Goal: Task Accomplishment & Management: Use online tool/utility

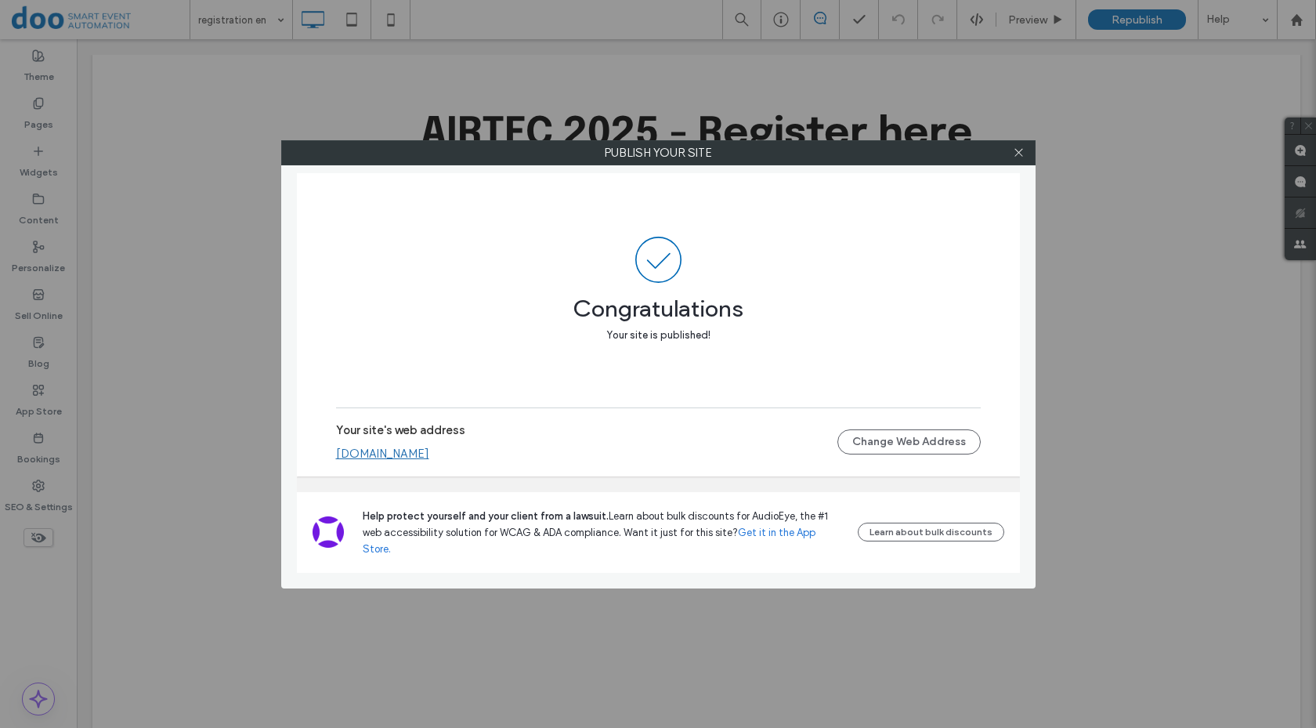
drag, startPoint x: 1023, startPoint y: 159, endPoint x: 649, endPoint y: 124, distance: 375.3
click at [1022, 159] on span at bounding box center [1019, 152] width 12 height 23
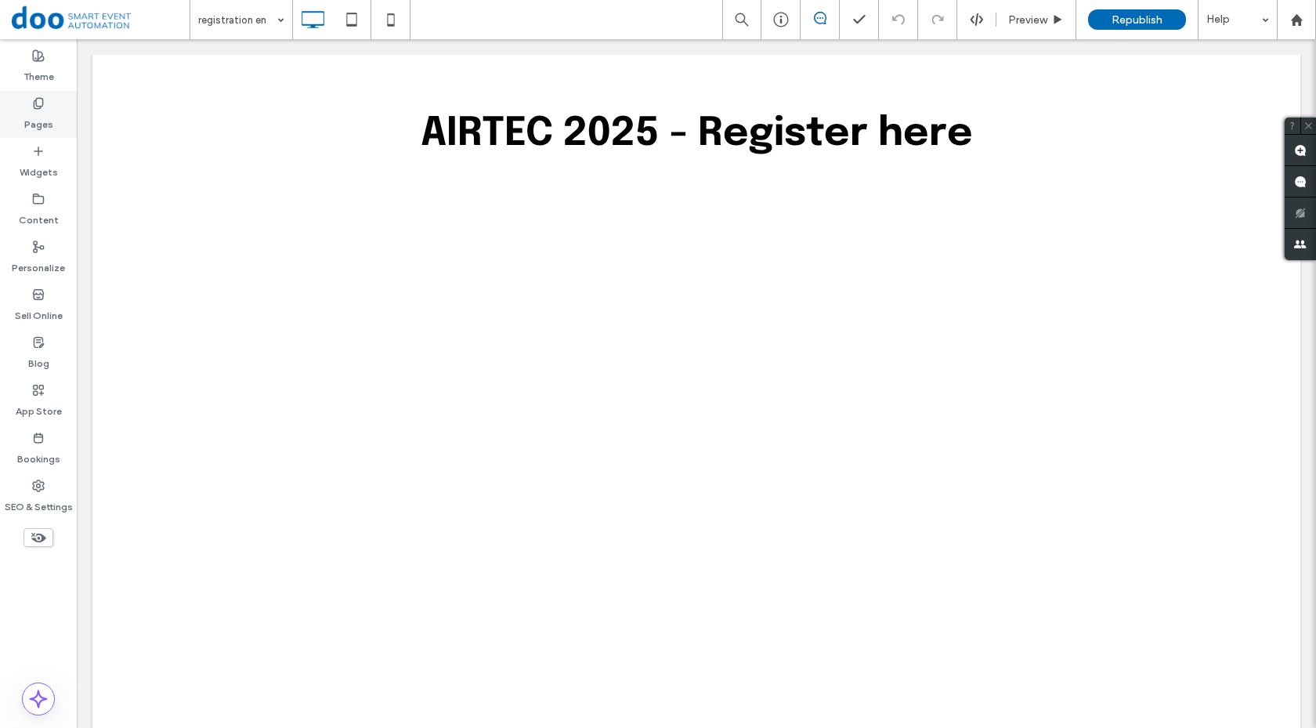
click at [45, 121] on label "Pages" at bounding box center [38, 121] width 29 height 22
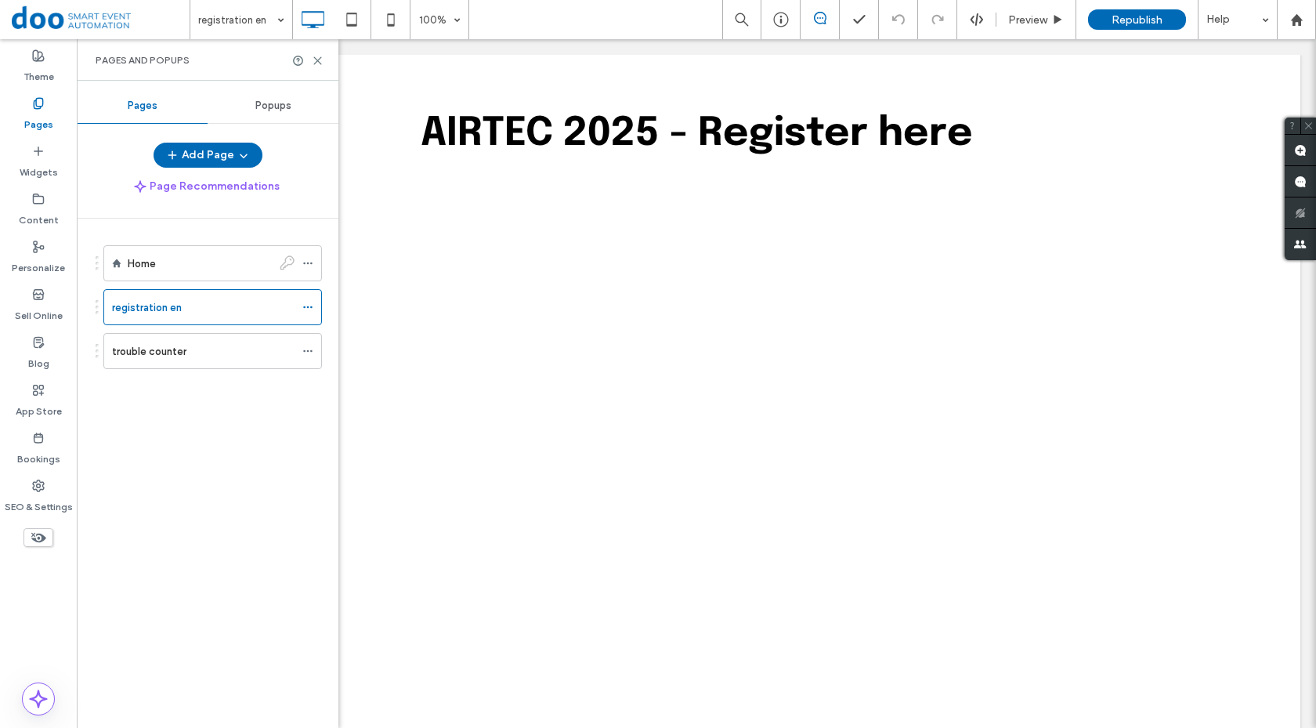
click at [193, 299] on div "registration en" at bounding box center [203, 307] width 182 height 16
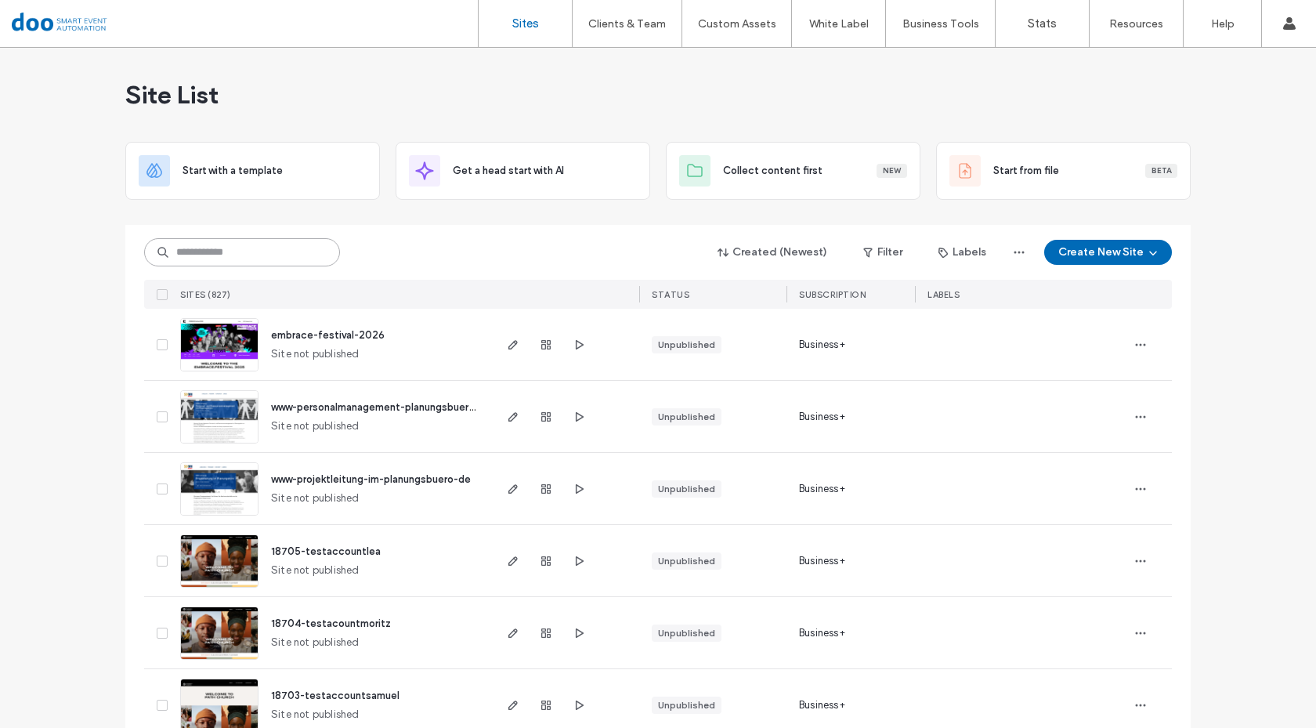
click at [244, 253] on input at bounding box center [242, 252] width 196 height 28
type input "******"
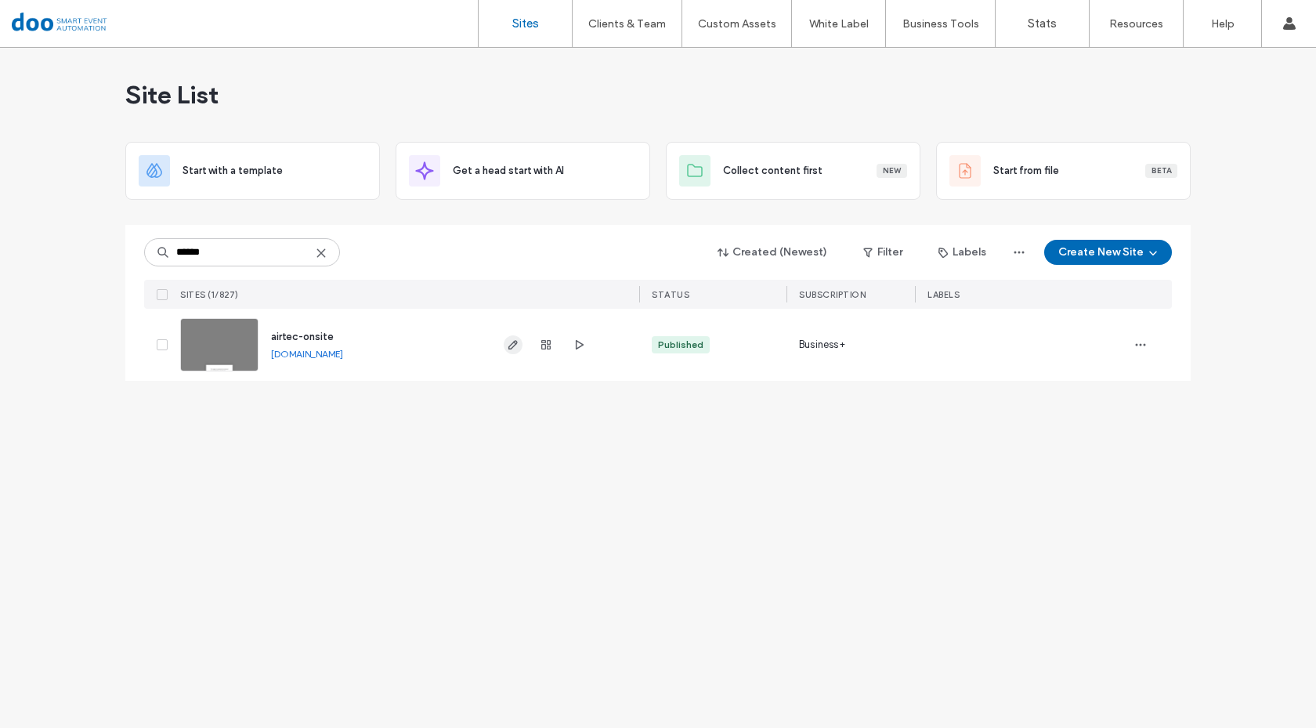
click at [519, 338] on icon "button" at bounding box center [513, 344] width 13 height 13
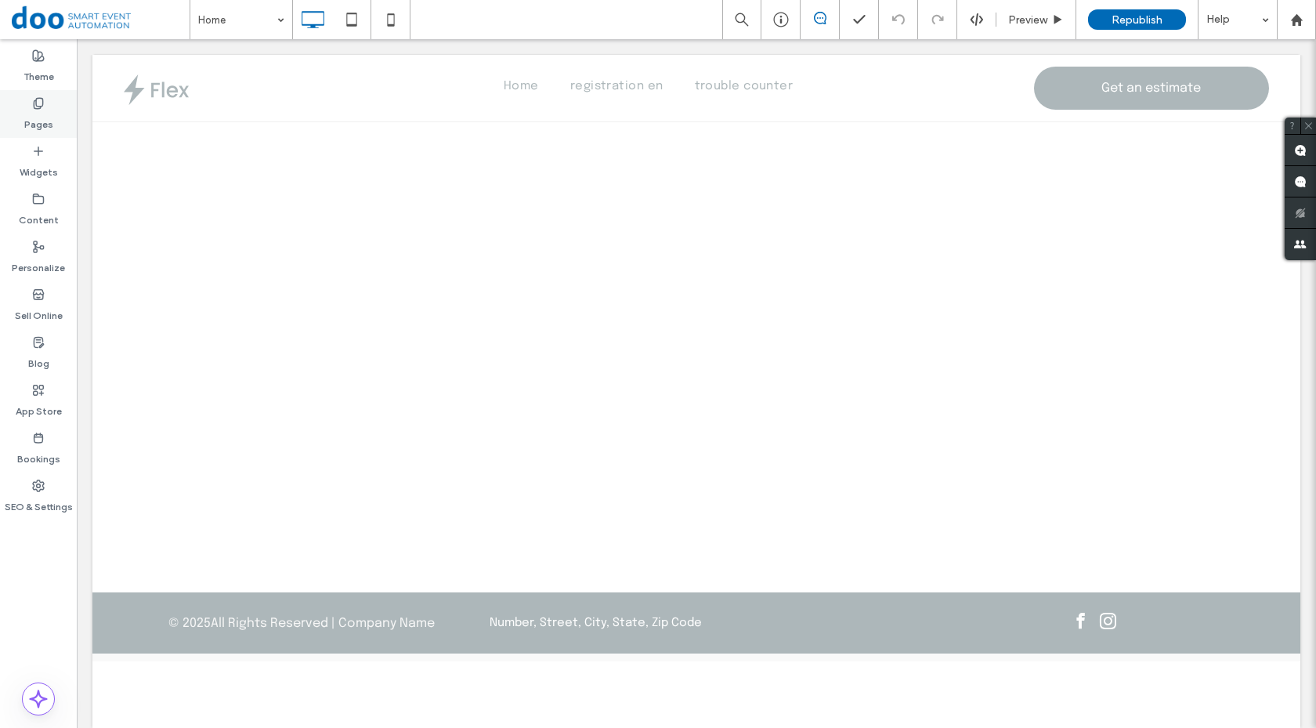
click at [59, 117] on div "Pages" at bounding box center [38, 114] width 77 height 48
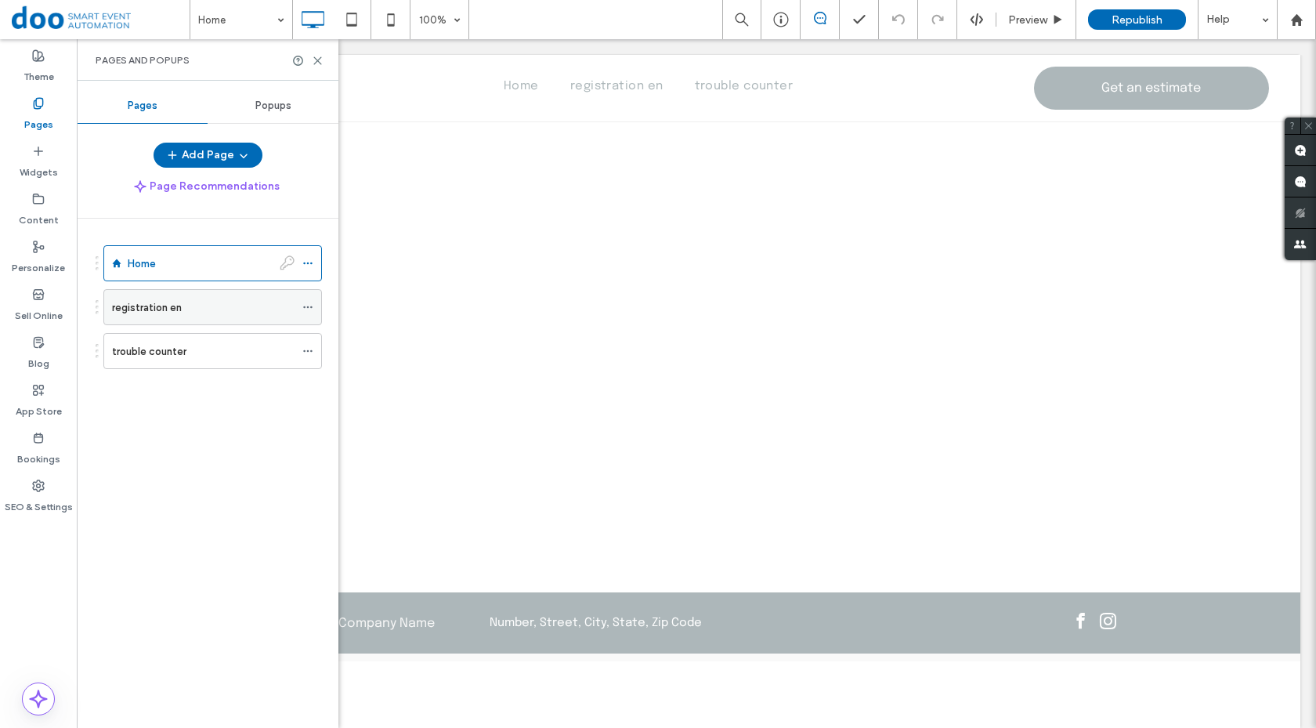
click at [143, 314] on label "registration en" at bounding box center [147, 307] width 70 height 27
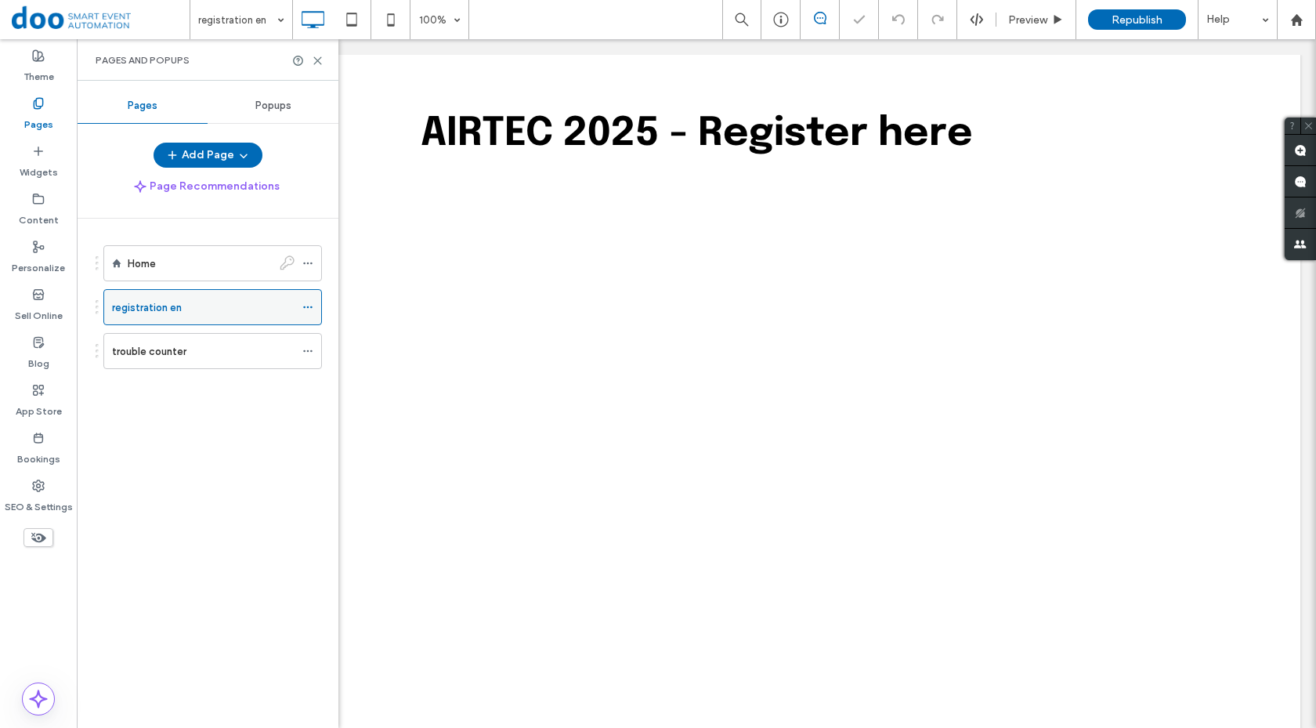
click at [311, 308] on use at bounding box center [307, 307] width 9 height 2
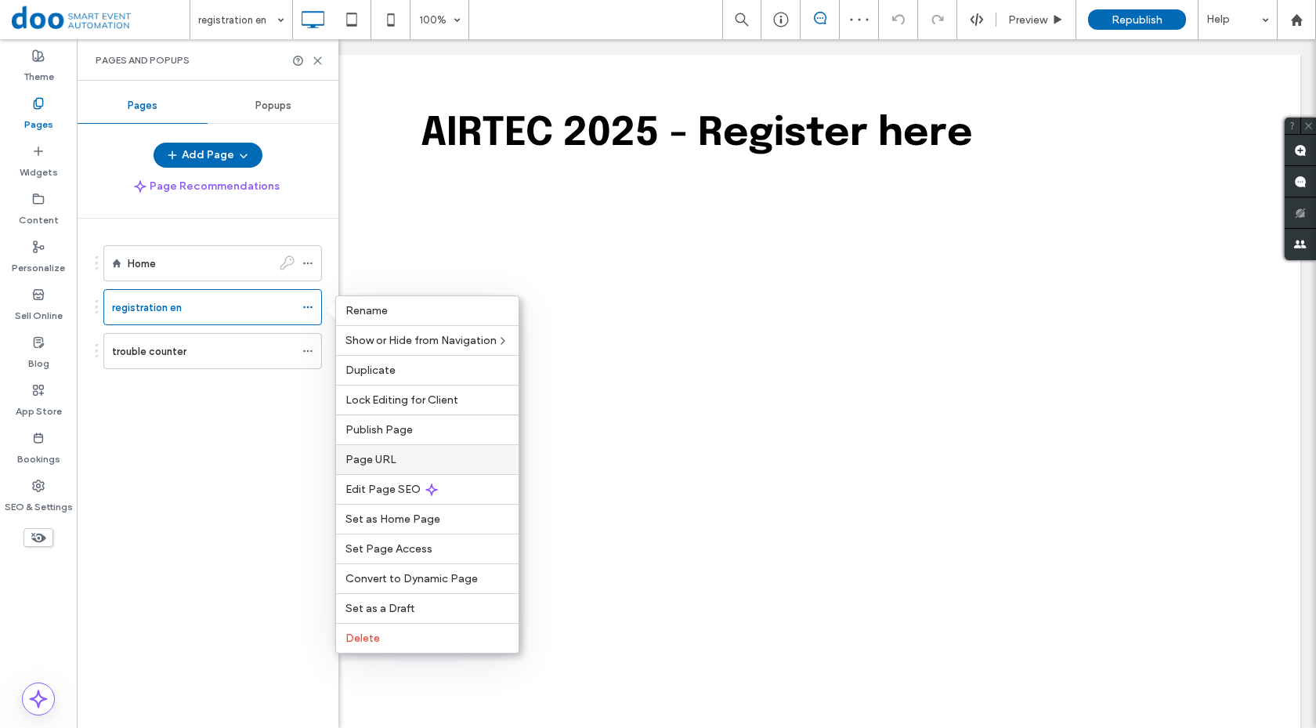
click at [413, 456] on label "Page URL" at bounding box center [427, 459] width 164 height 13
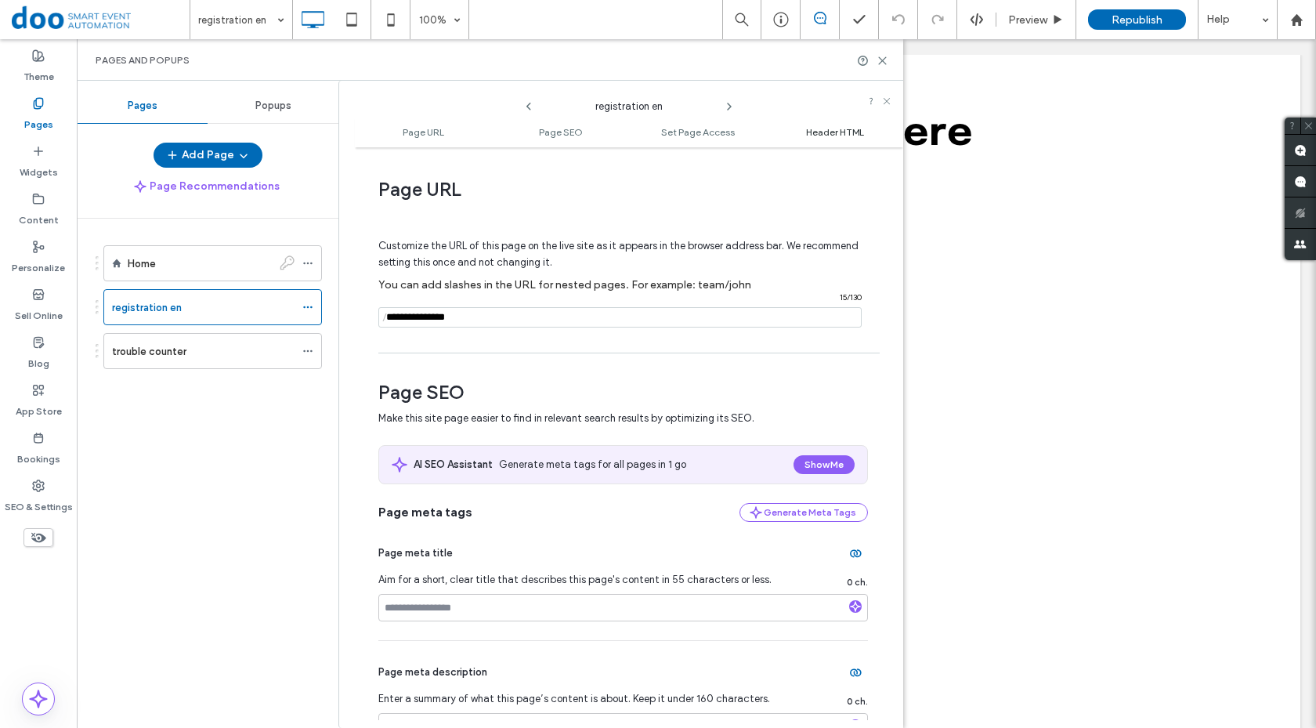
click at [813, 132] on span "Header HTML" at bounding box center [835, 132] width 58 height 12
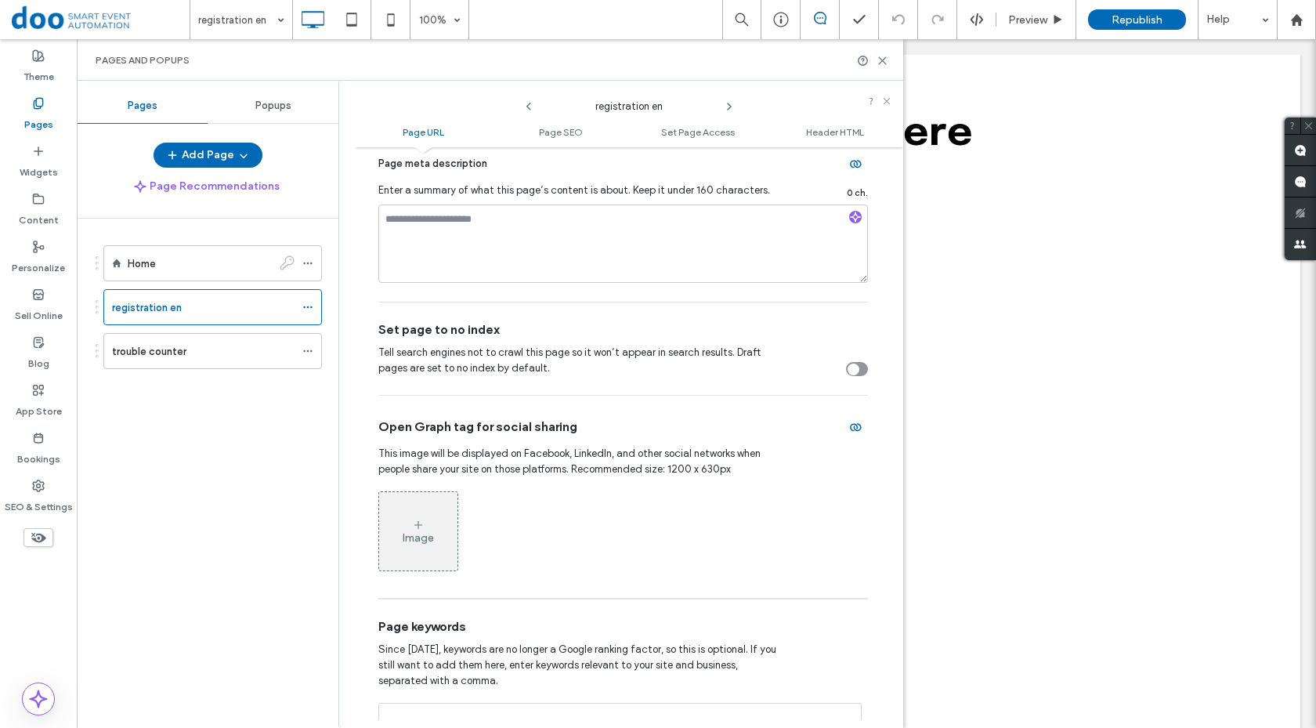
scroll to position [1488, 0]
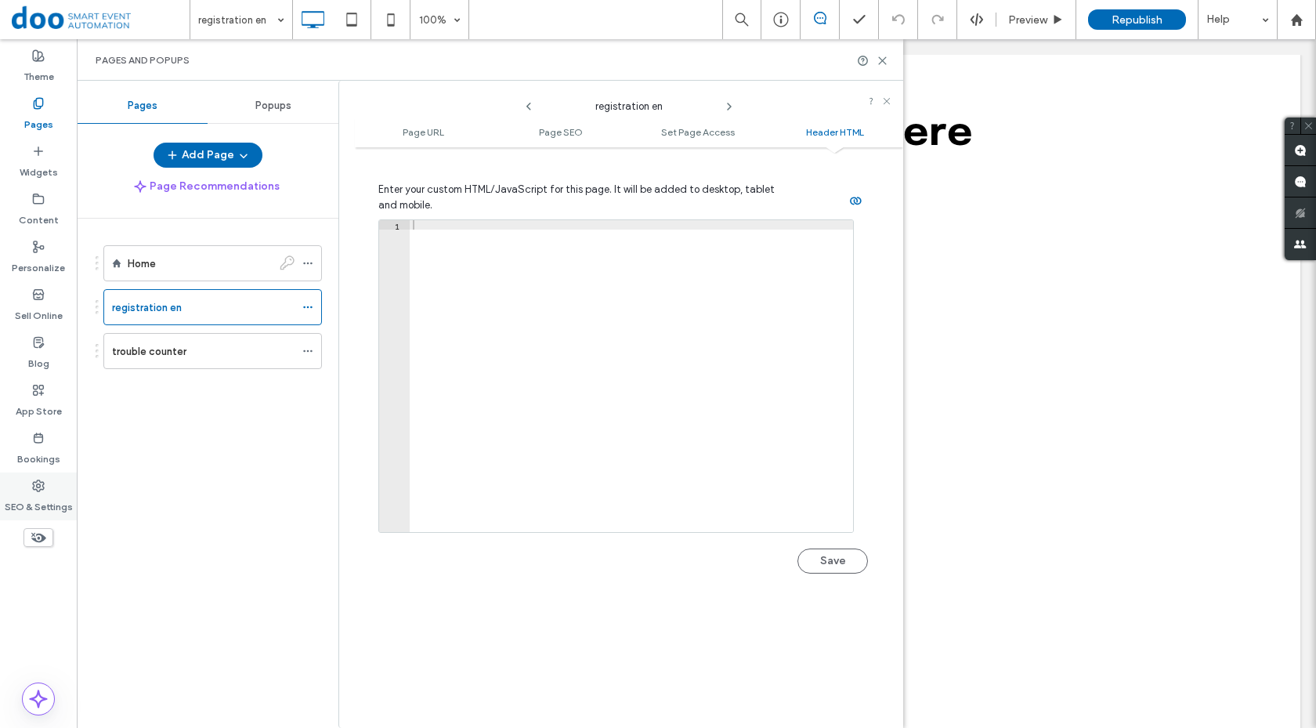
click at [39, 483] on use at bounding box center [38, 485] width 11 height 11
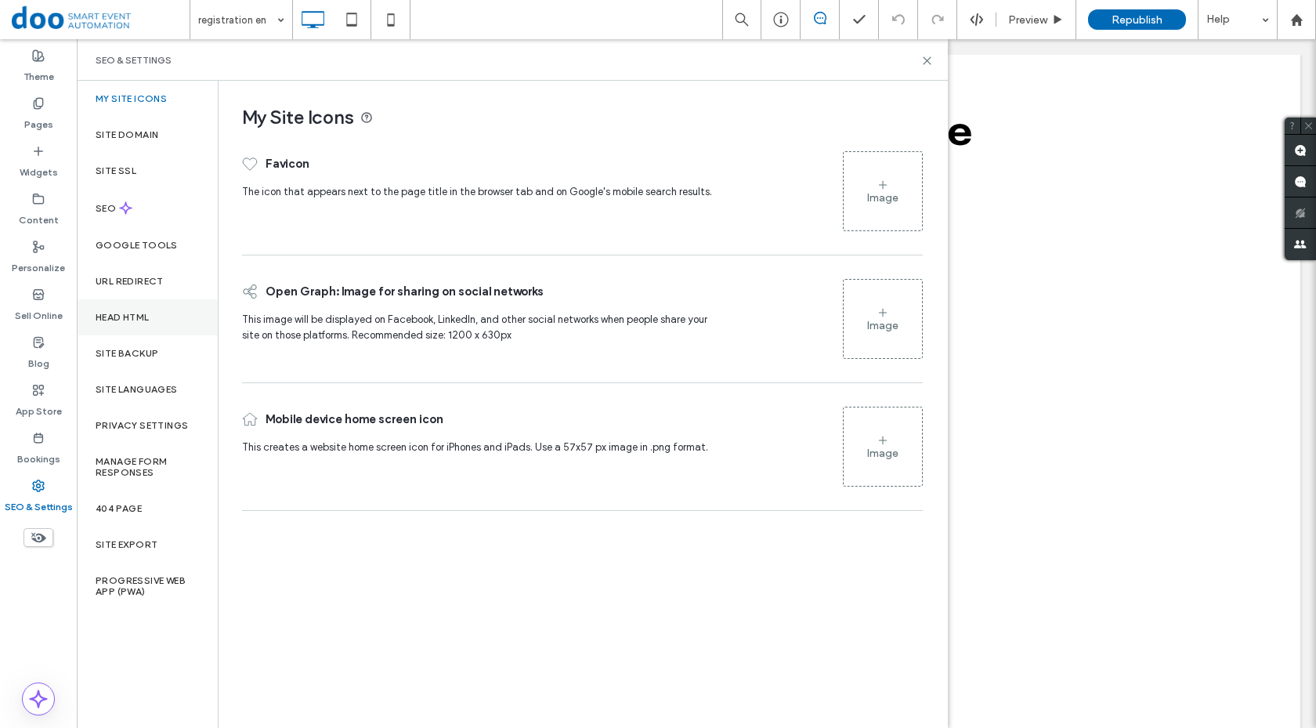
click at [136, 312] on label "Head HTML" at bounding box center [123, 317] width 54 height 11
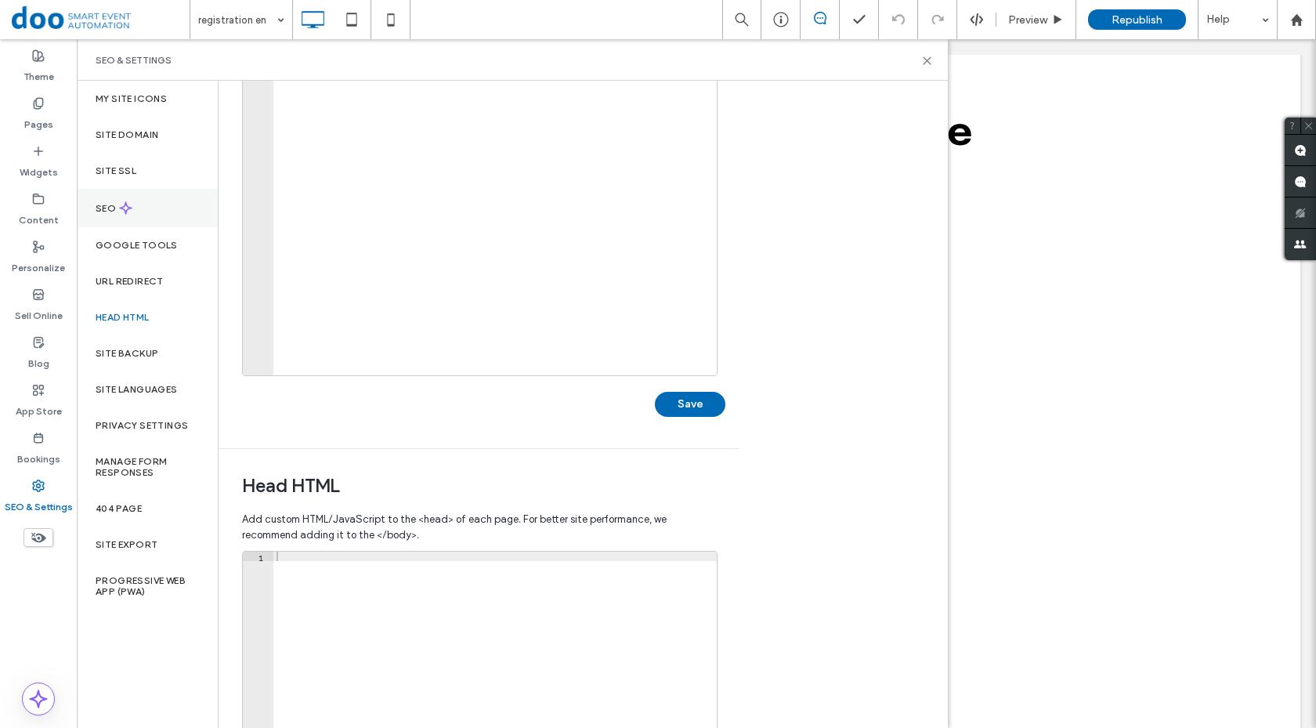
scroll to position [110, 0]
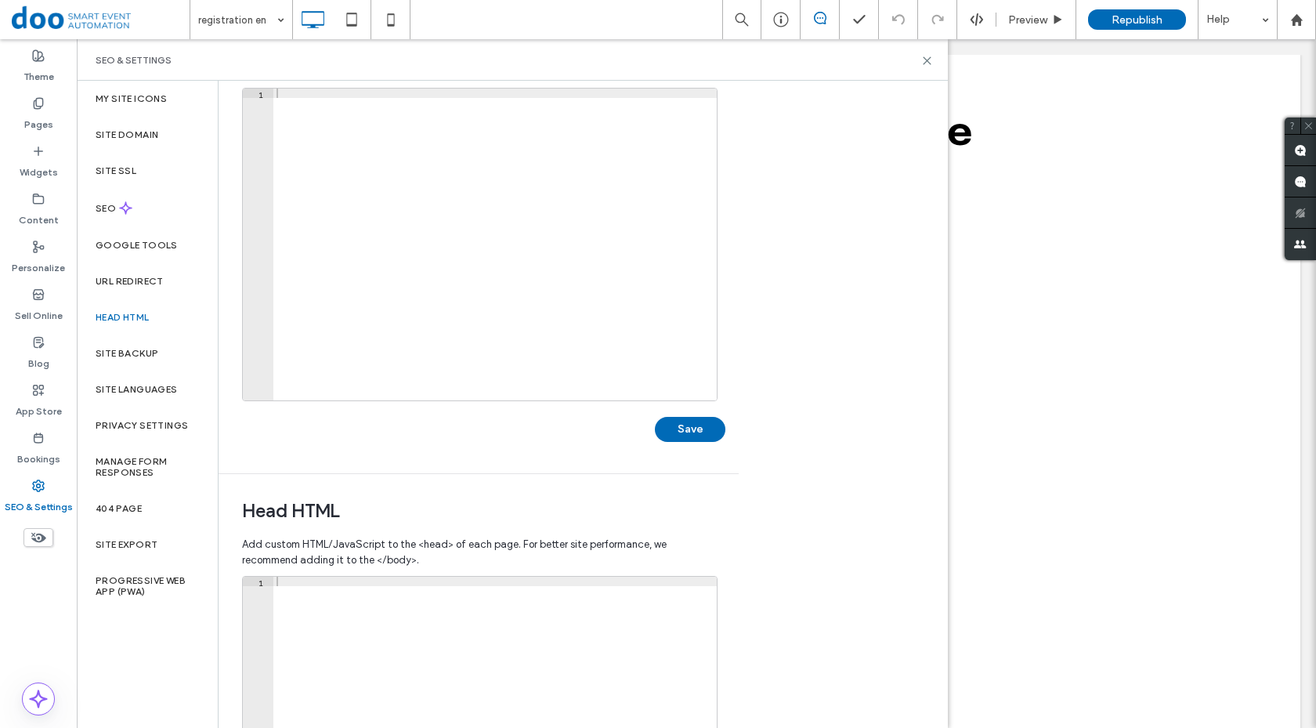
click at [938, 62] on div "SEO & Settings" at bounding box center [512, 60] width 871 height 42
click at [924, 63] on use at bounding box center [926, 60] width 7 height 7
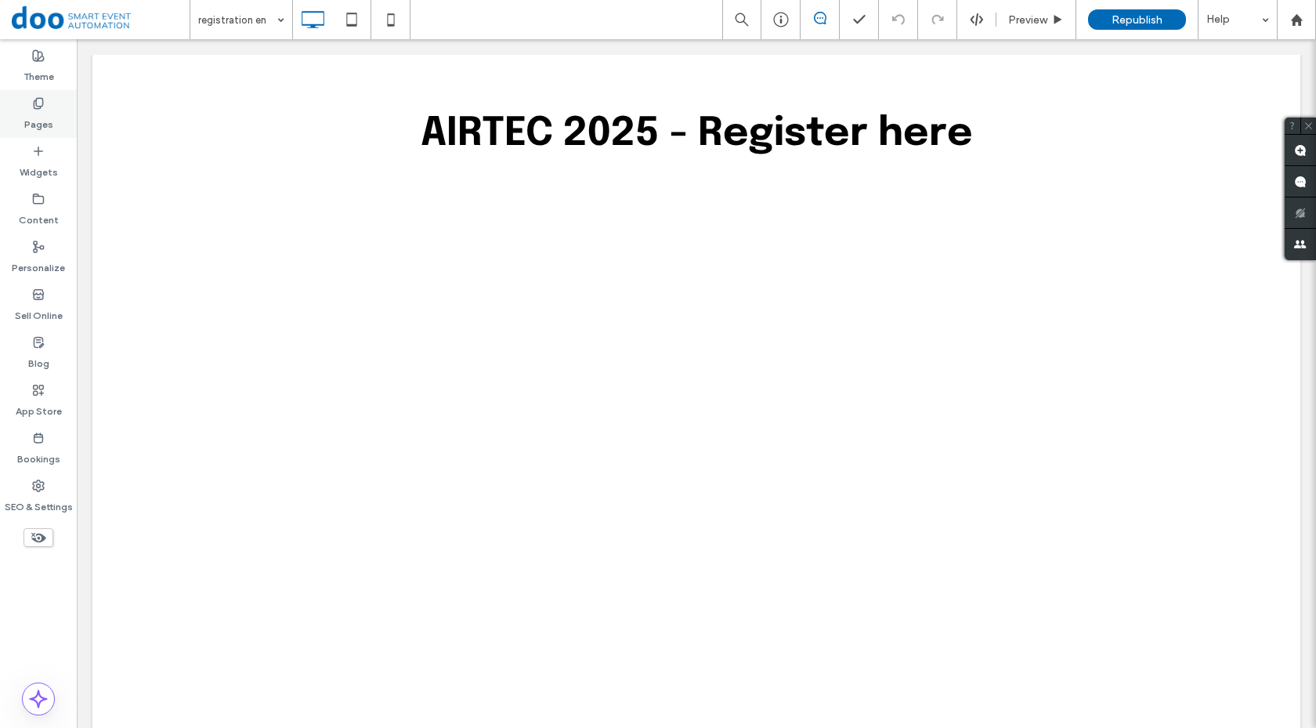
click at [51, 110] on label "Pages" at bounding box center [38, 121] width 29 height 22
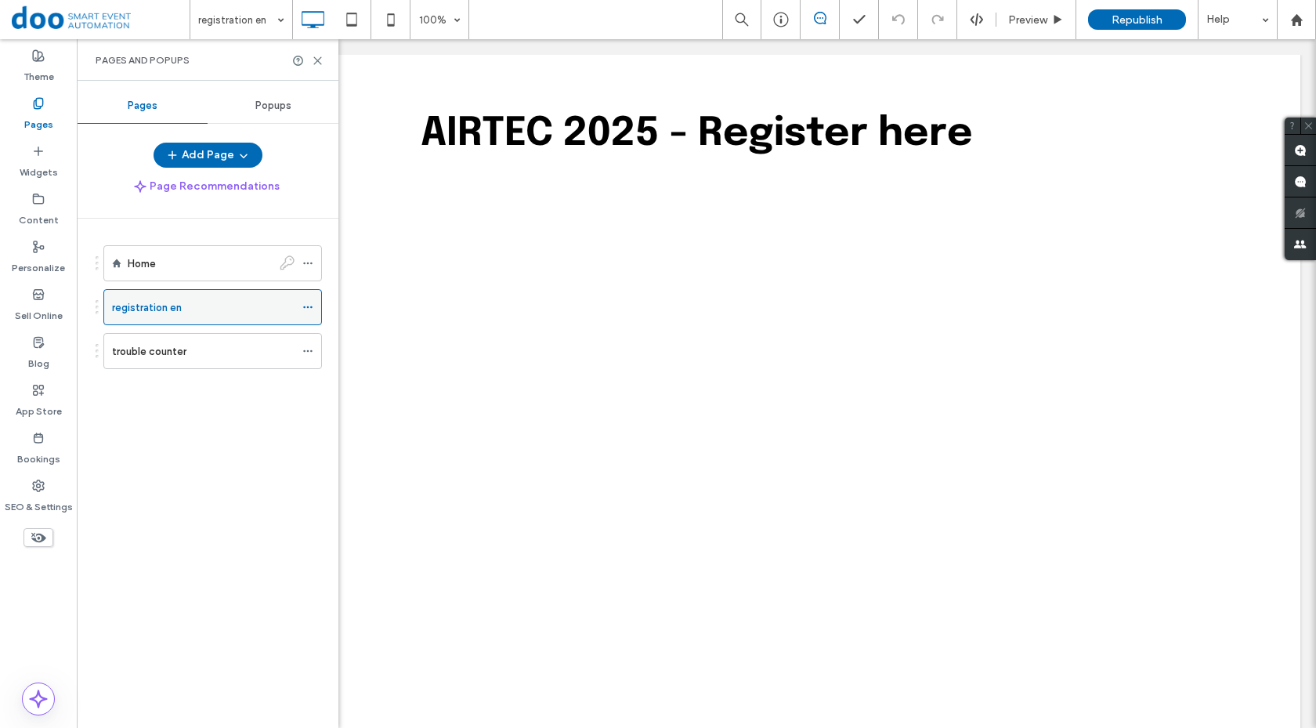
click at [312, 303] on icon at bounding box center [307, 307] width 11 height 11
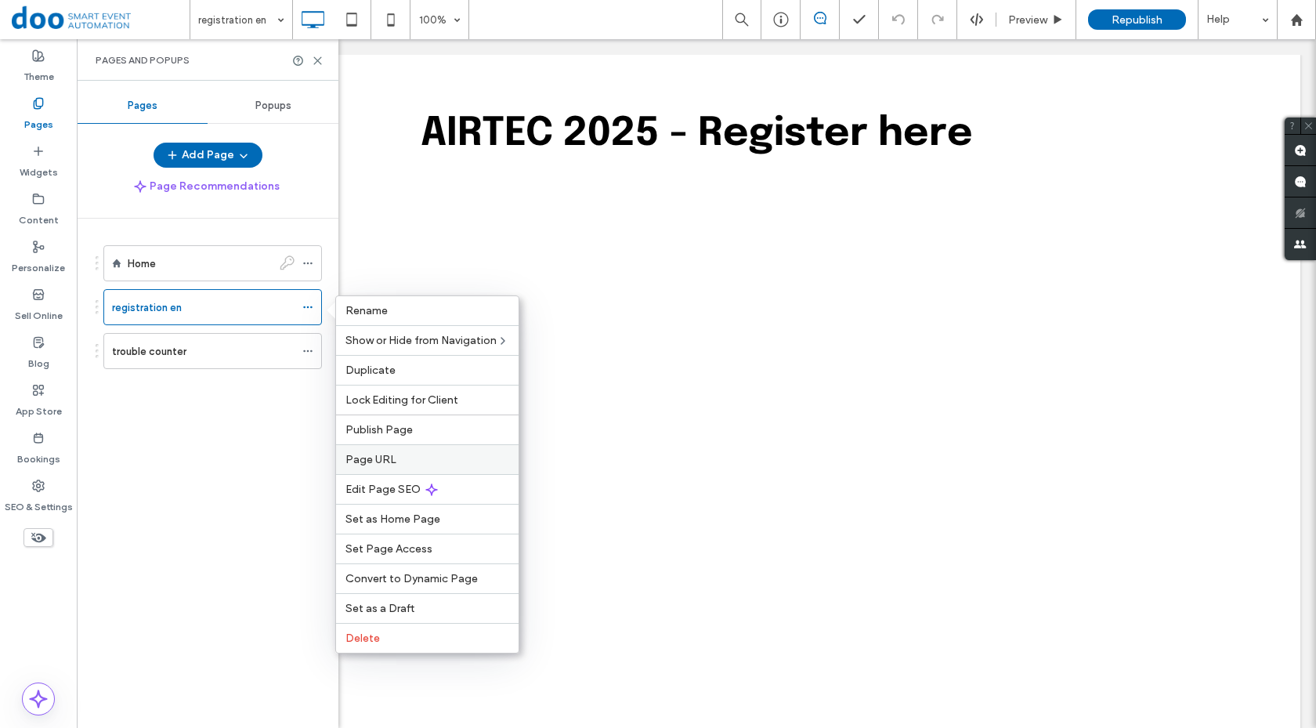
click at [393, 461] on span "Page URL" at bounding box center [370, 459] width 51 height 13
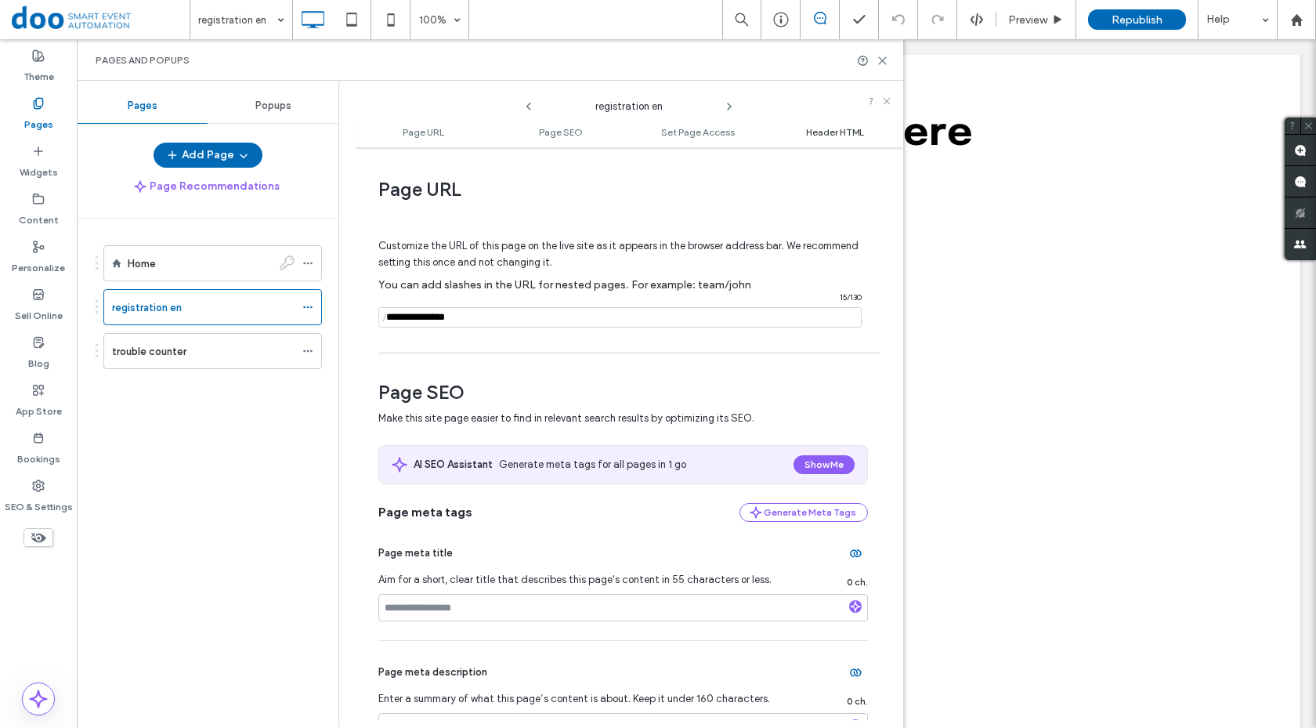
click at [822, 132] on span "Header HTML" at bounding box center [835, 132] width 58 height 12
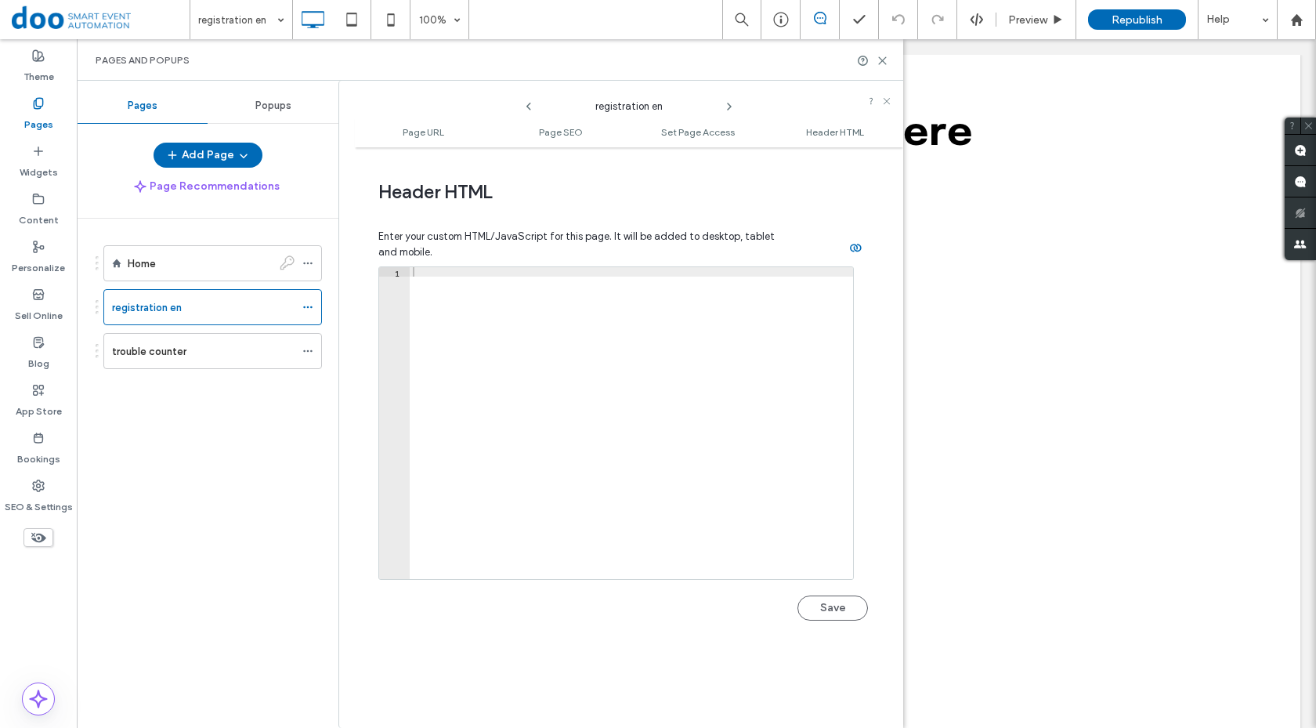
scroll to position [1444, 0]
click at [508, 280] on div at bounding box center [631, 430] width 443 height 331
paste textarea "**"
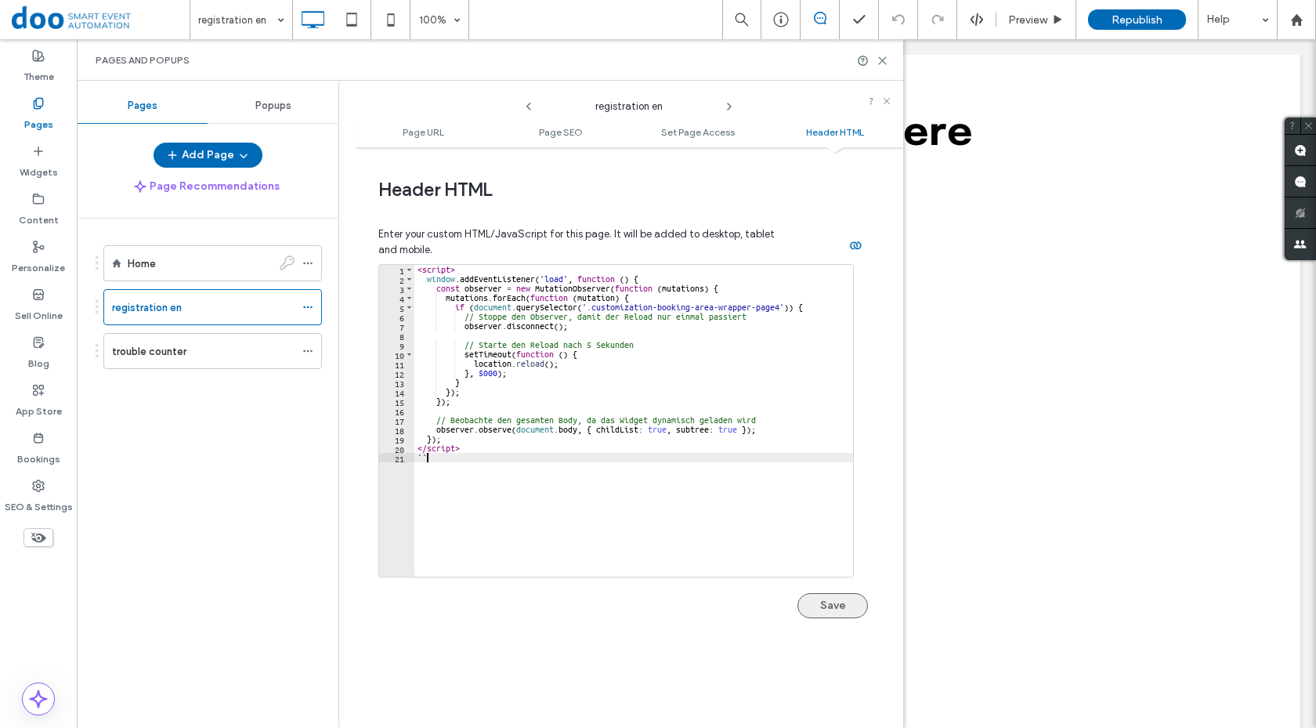
click at [833, 610] on button "Save" at bounding box center [832, 605] width 70 height 25
click at [1134, 20] on span "Republish" at bounding box center [1136, 19] width 51 height 13
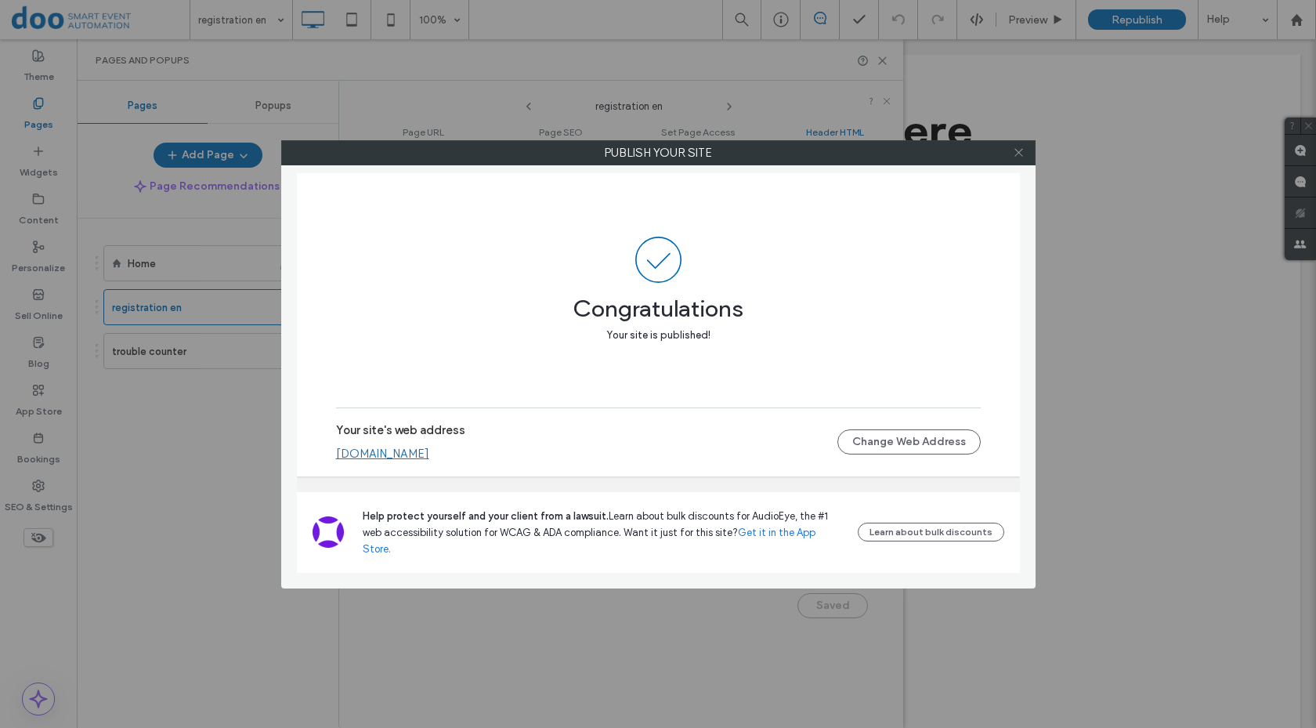
click at [1023, 157] on icon at bounding box center [1019, 152] width 12 height 12
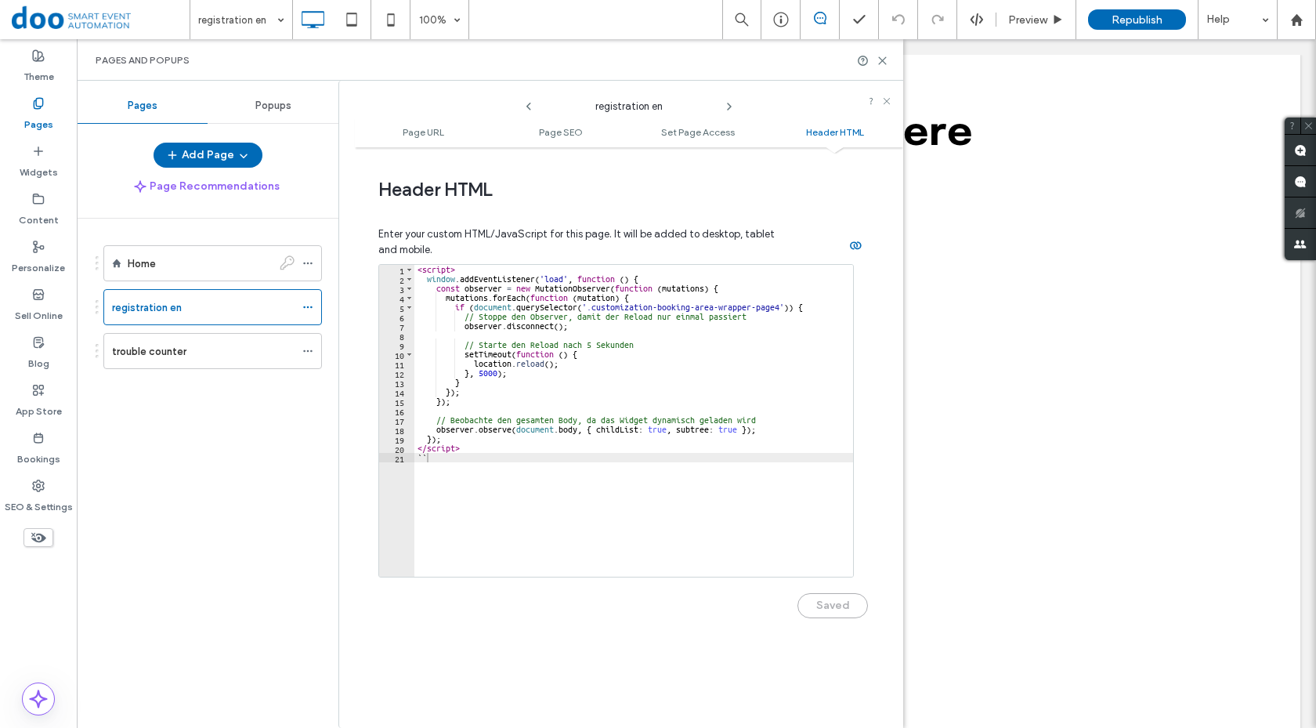
click at [577, 464] on div "< script > window . addEventListener ( 'load' , function ( ) { const observer =…" at bounding box center [635, 430] width 443 height 331
type textarea "********* **"
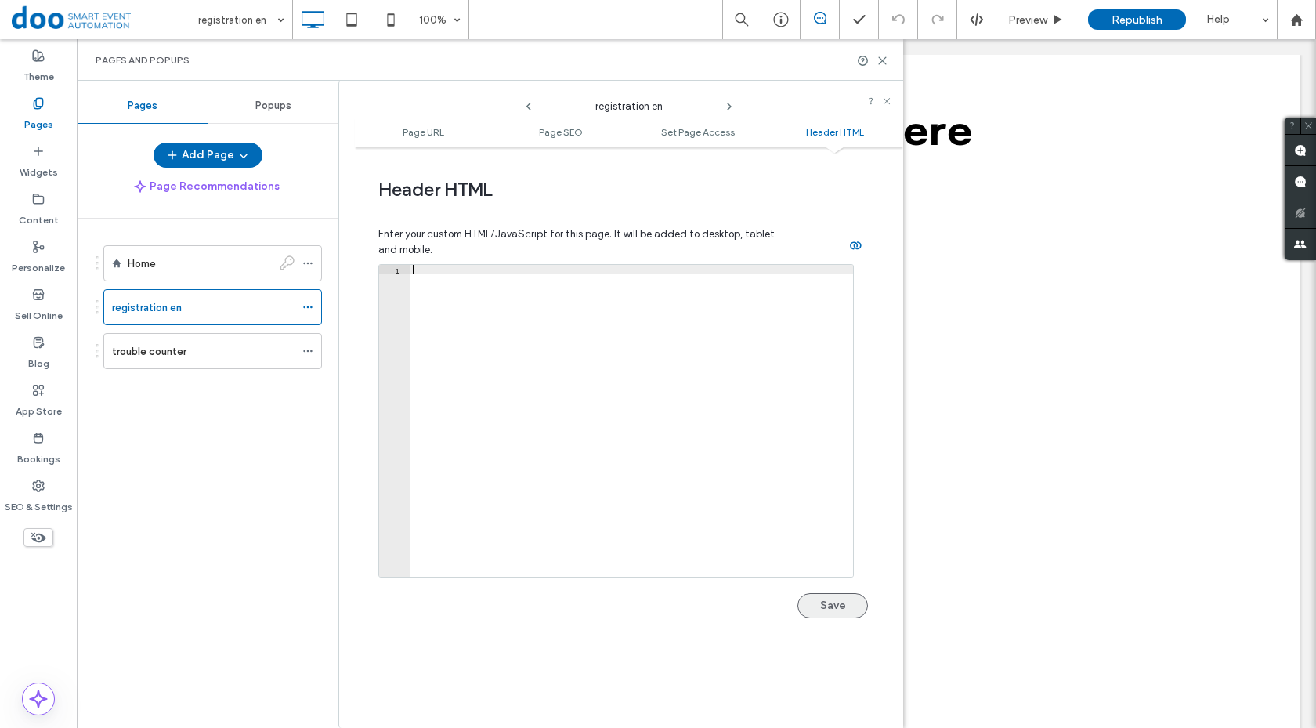
click at [840, 594] on button "Save" at bounding box center [832, 605] width 70 height 25
click at [52, 491] on div "SEO & Settings" at bounding box center [38, 496] width 77 height 48
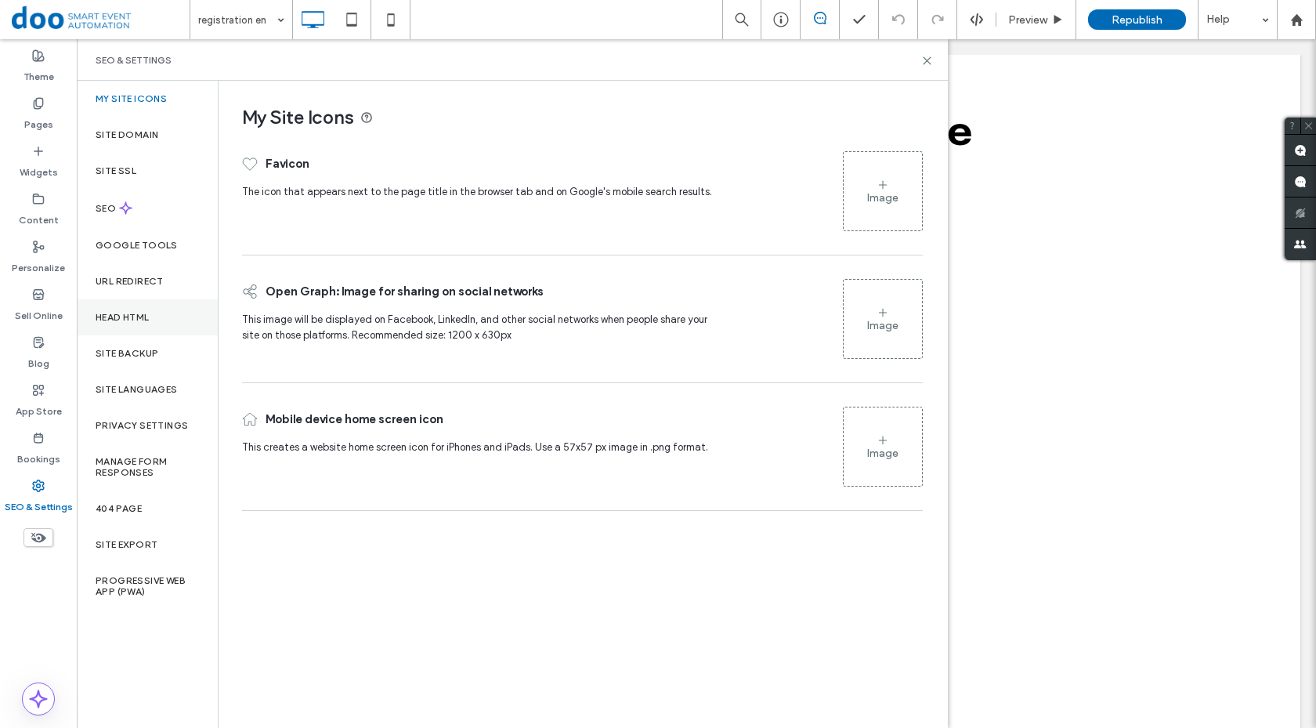
click at [131, 316] on label "Head HTML" at bounding box center [123, 317] width 54 height 11
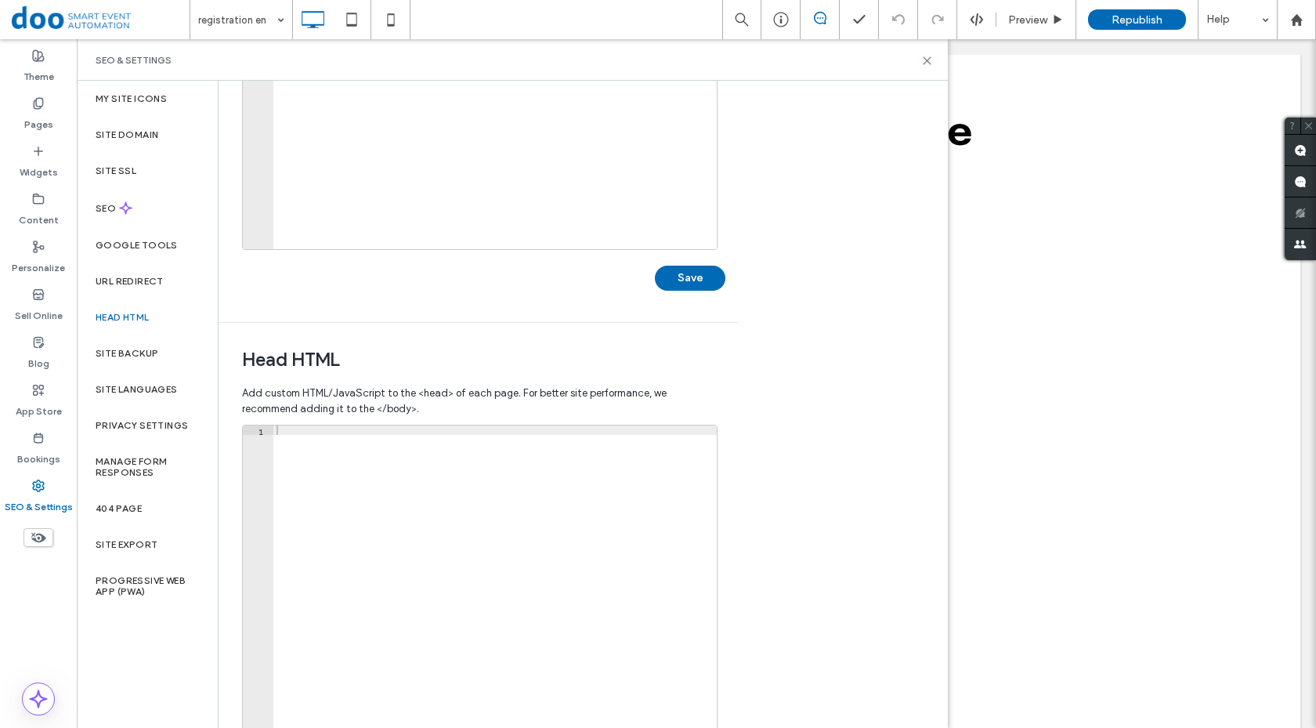
scroll to position [345, 0]
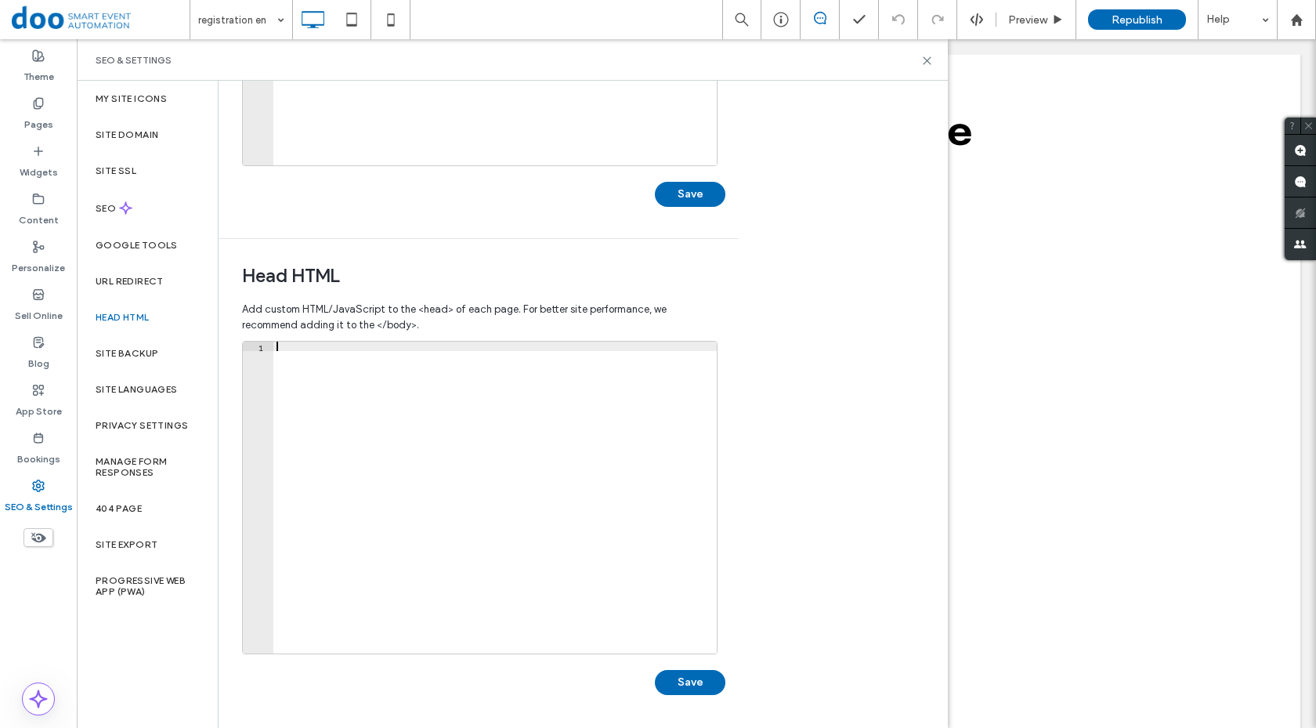
click at [382, 348] on div at bounding box center [494, 506] width 443 height 331
paste textarea "**"
type textarea "**"
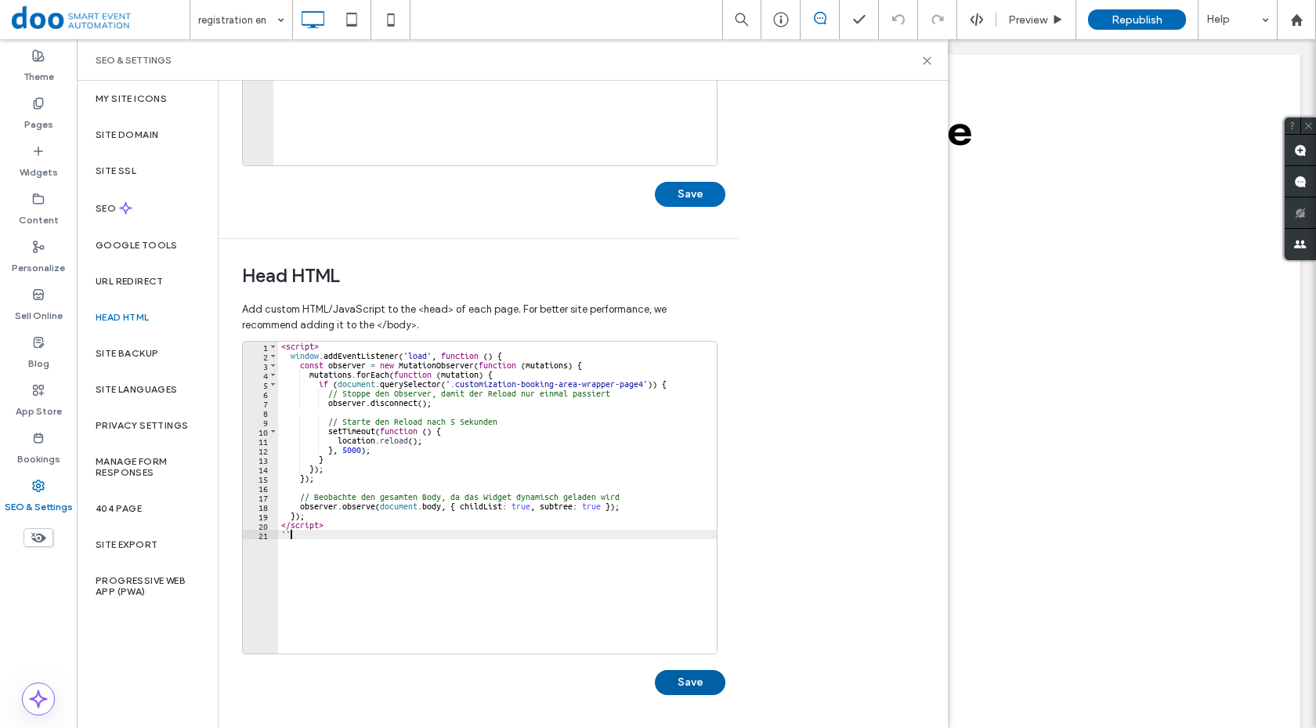
click at [690, 682] on button "Save" at bounding box center [690, 682] width 70 height 25
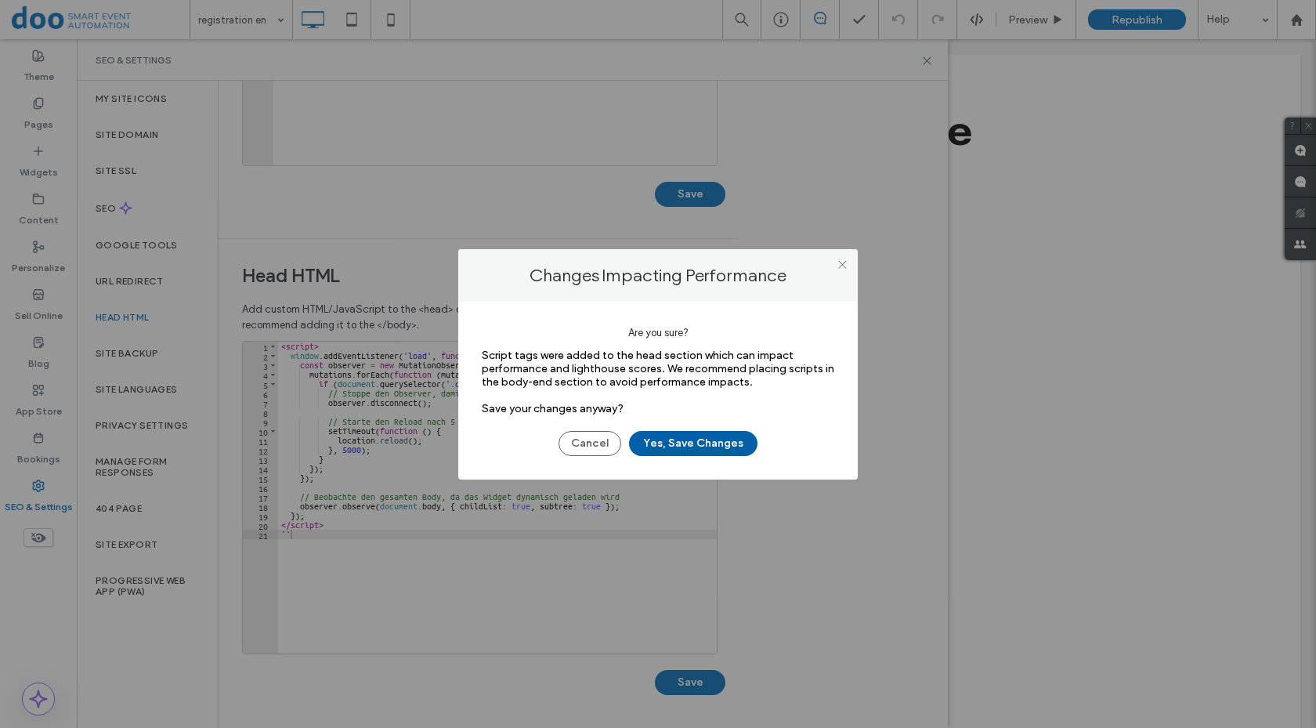
click at [712, 442] on button "Yes, Save Changes" at bounding box center [693, 443] width 128 height 25
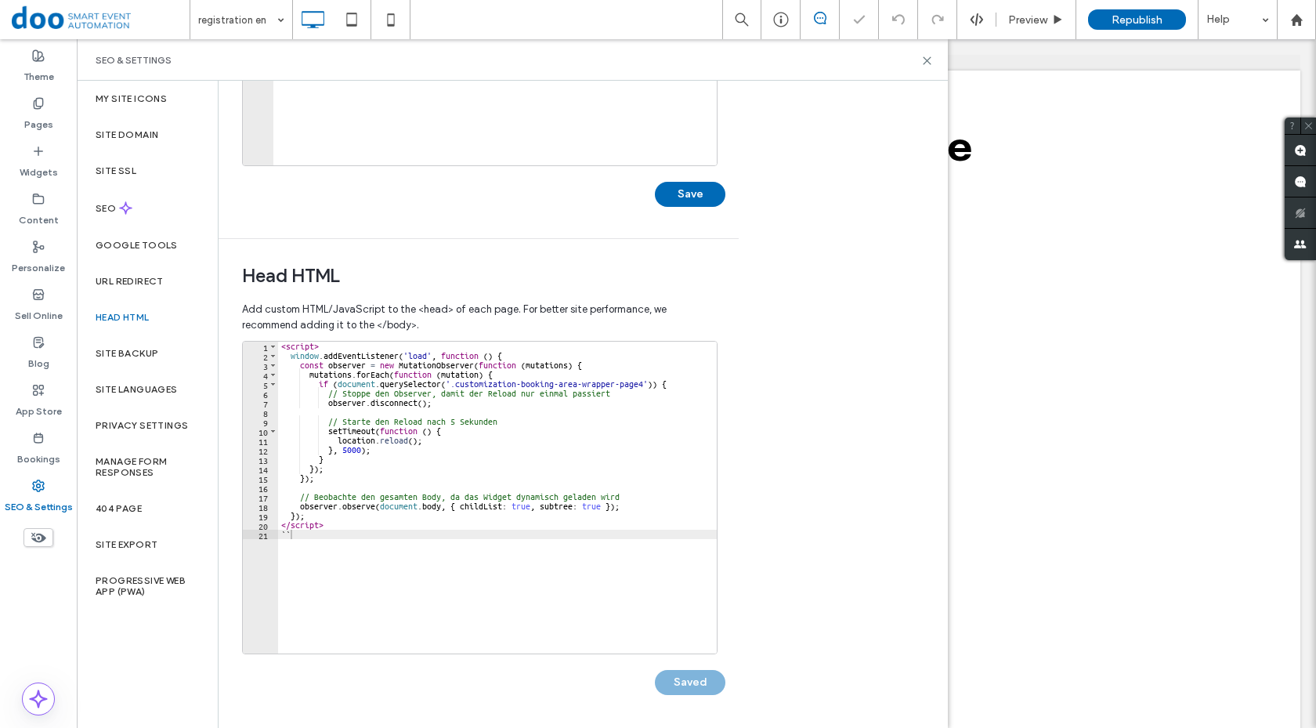
scroll to position [0, 0]
click at [929, 57] on icon at bounding box center [927, 61] width 12 height 12
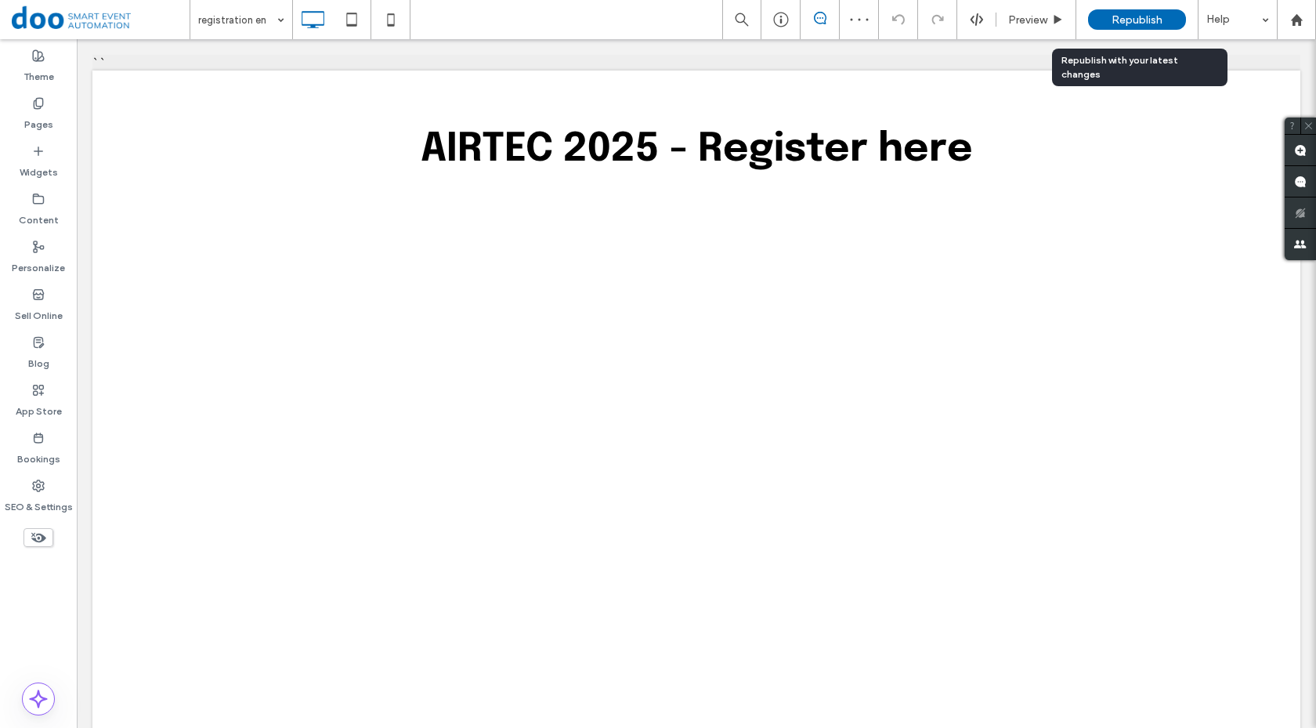
click at [1129, 20] on span "Republish" at bounding box center [1136, 19] width 51 height 13
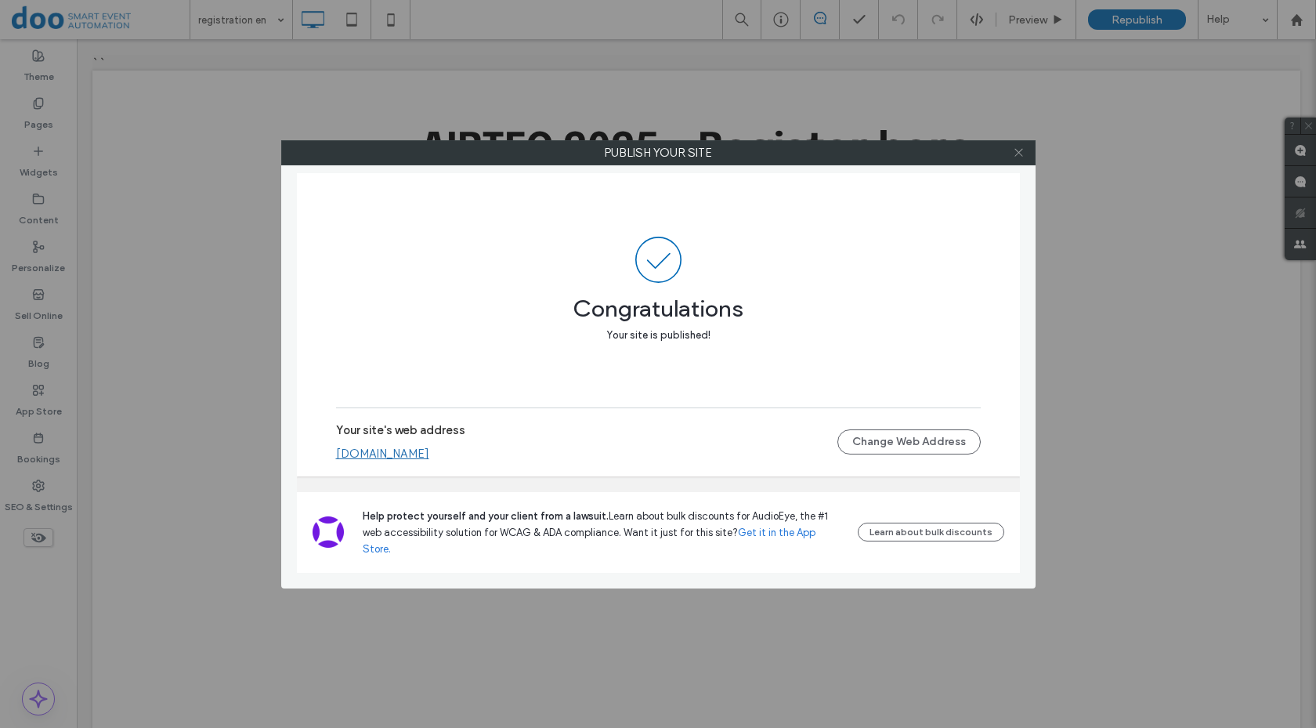
click at [1015, 147] on icon at bounding box center [1019, 152] width 12 height 12
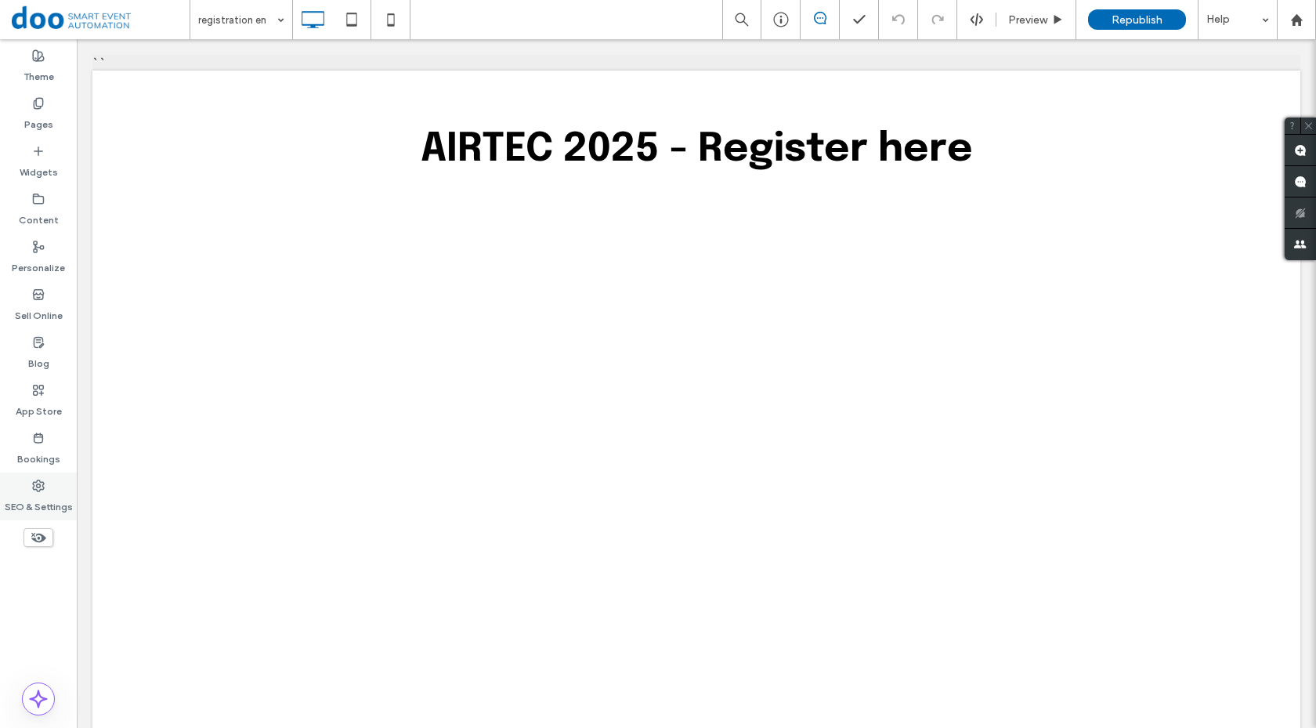
click at [41, 496] on label "SEO & Settings" at bounding box center [39, 503] width 68 height 22
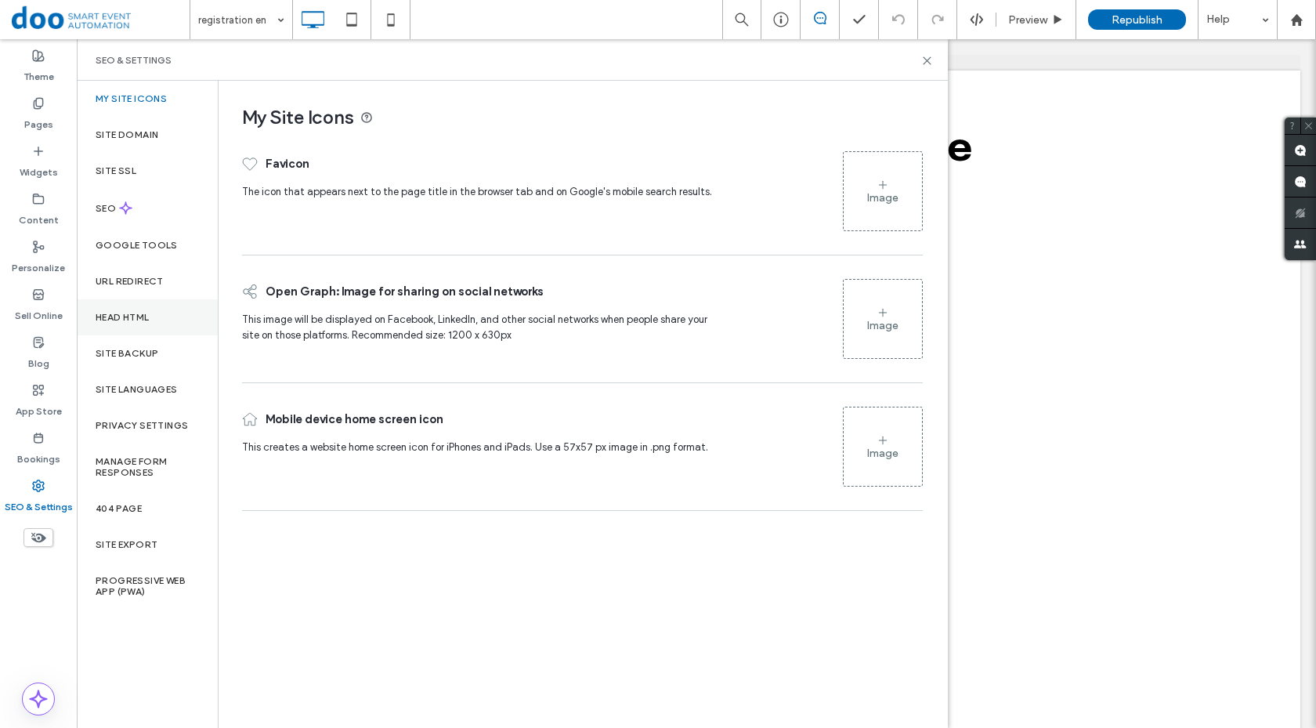
click at [140, 316] on label "Head HTML" at bounding box center [123, 317] width 54 height 11
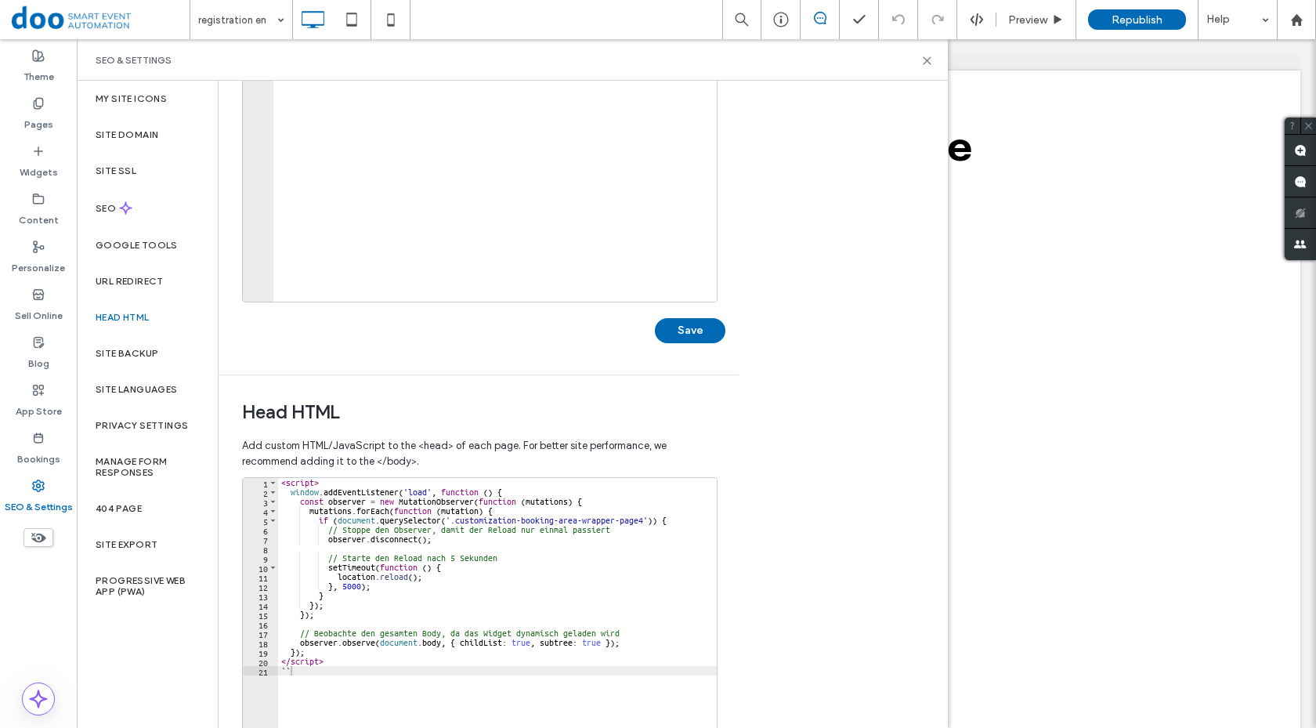
scroll to position [345, 0]
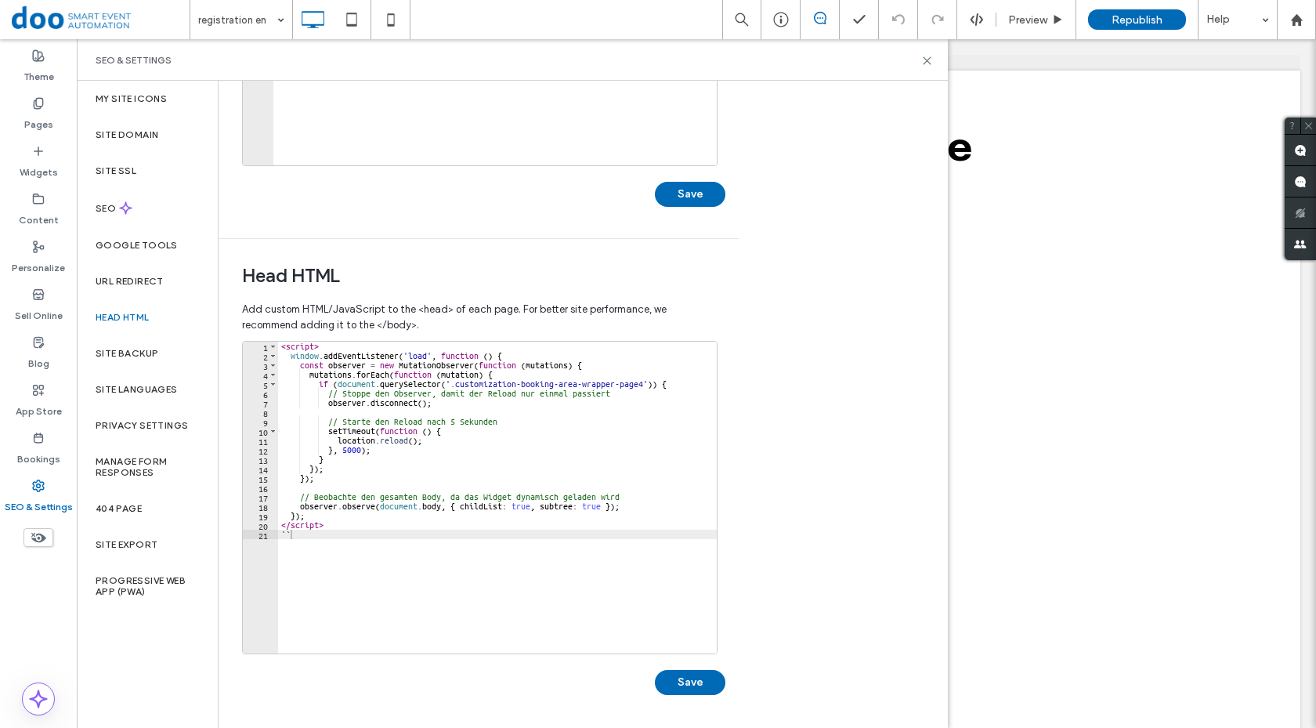
click at [461, 537] on div "< script > window . addEventListener ( 'load' , function ( ) { const observer =…" at bounding box center [497, 506] width 439 height 331
type textarea "********* **"
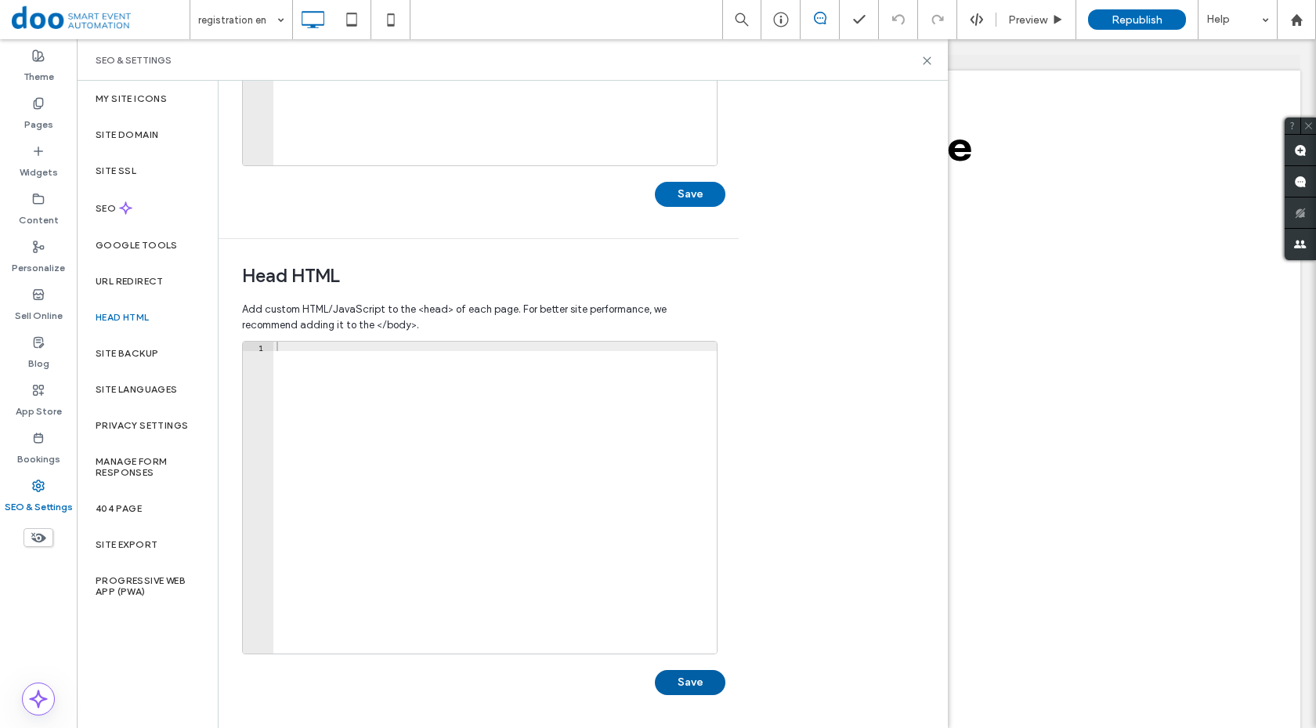
click at [701, 687] on button "Save" at bounding box center [690, 682] width 70 height 25
click at [38, 487] on use at bounding box center [38, 485] width 11 height 11
click at [926, 56] on icon at bounding box center [927, 61] width 12 height 12
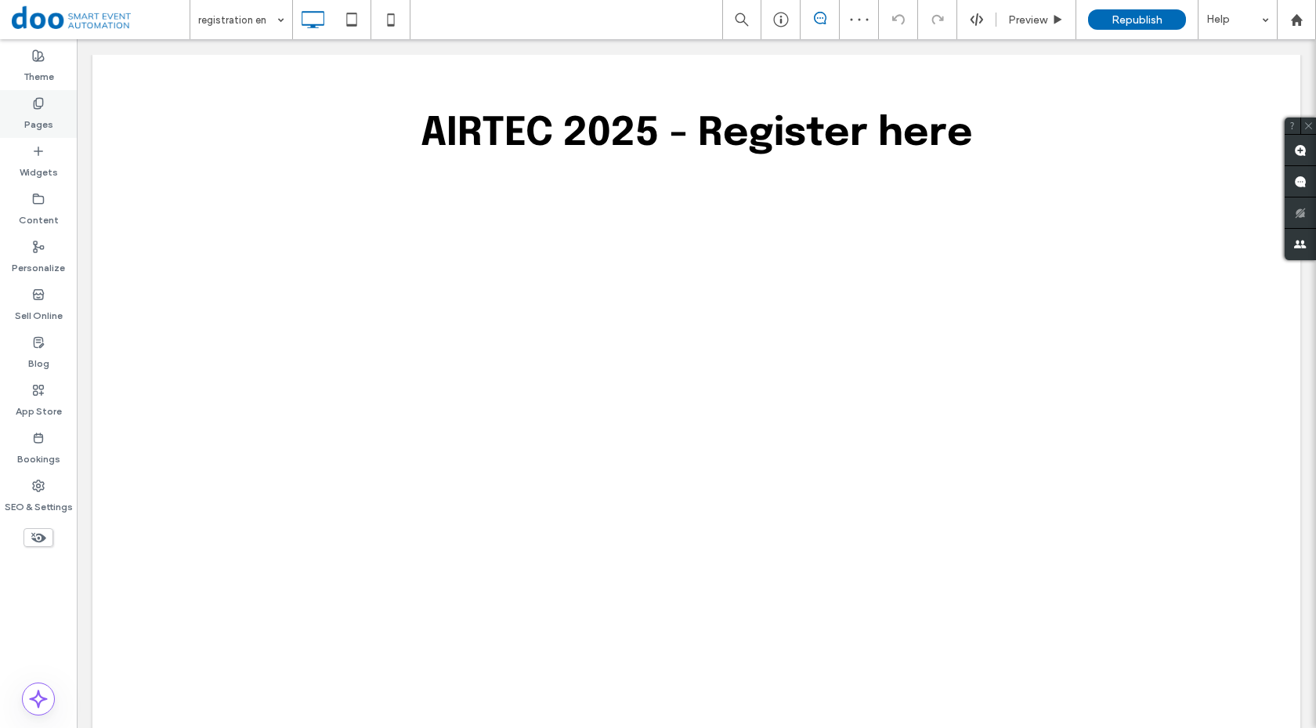
click at [41, 118] on label "Pages" at bounding box center [38, 121] width 29 height 22
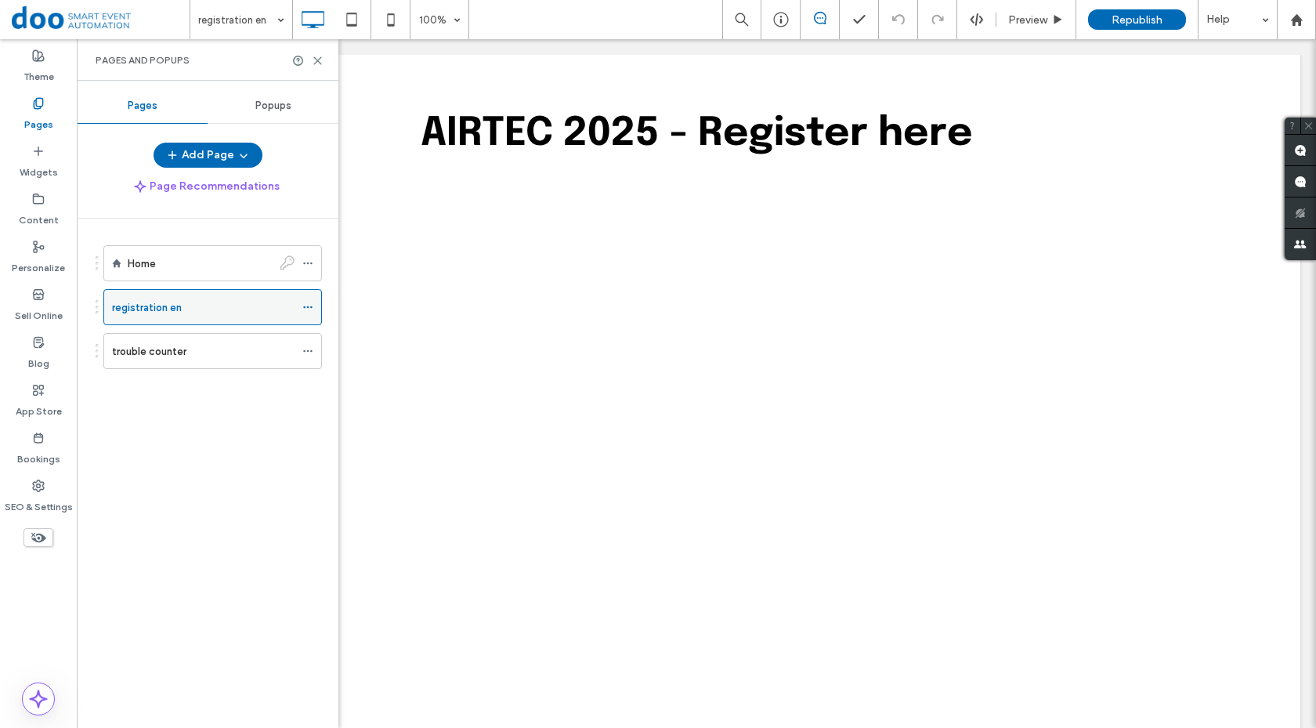
click at [305, 310] on icon at bounding box center [307, 307] width 11 height 11
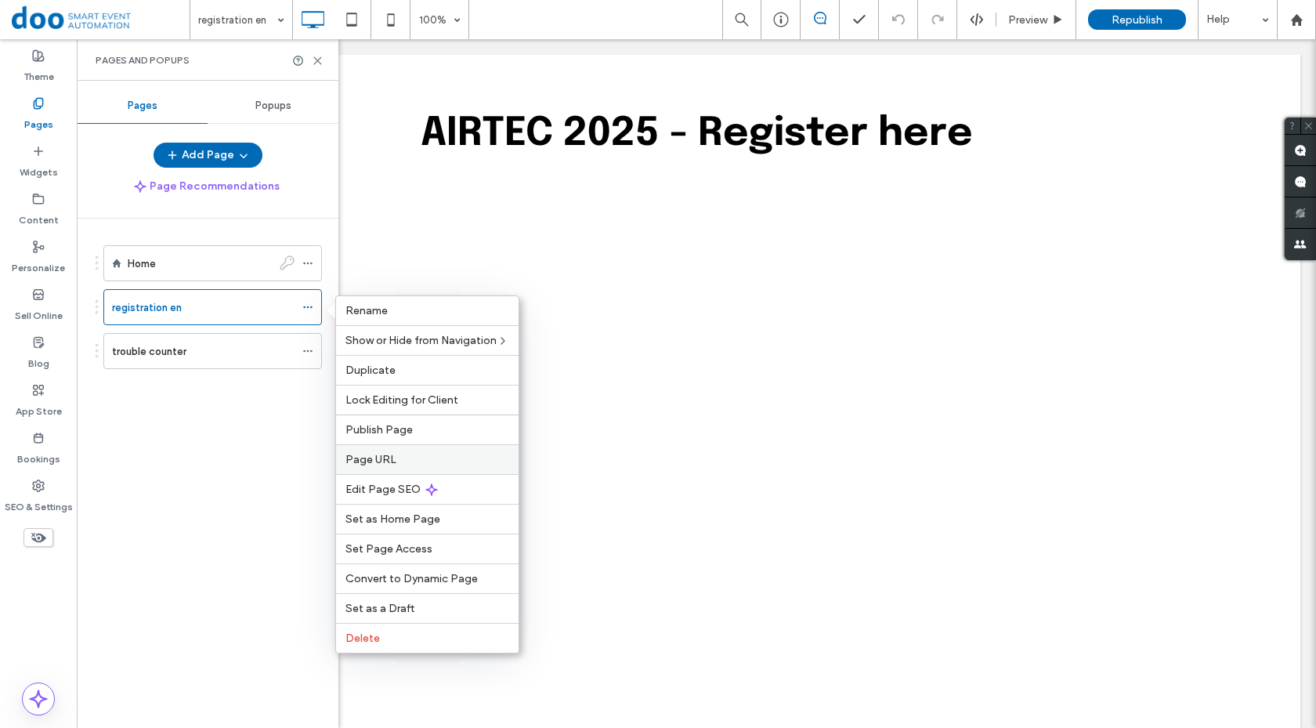
click at [371, 462] on span "Page URL" at bounding box center [370, 459] width 51 height 13
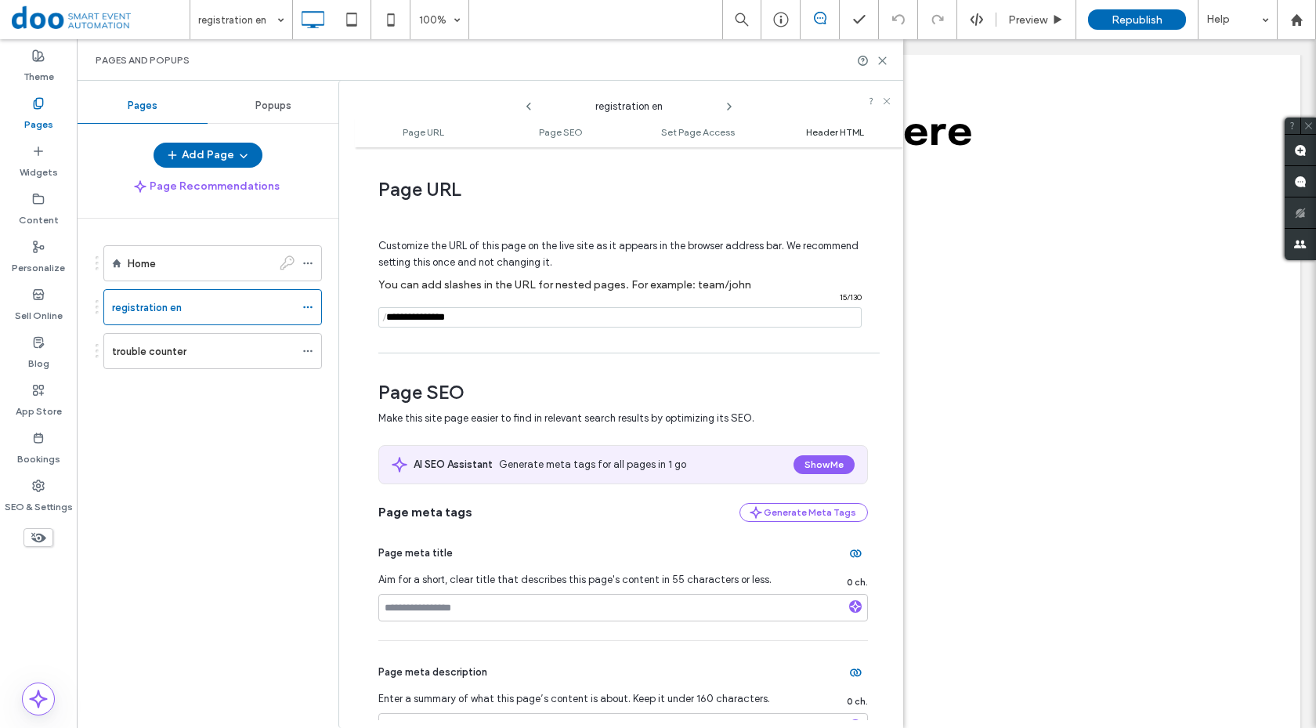
click at [851, 126] on span "Header HTML" at bounding box center [835, 132] width 58 height 12
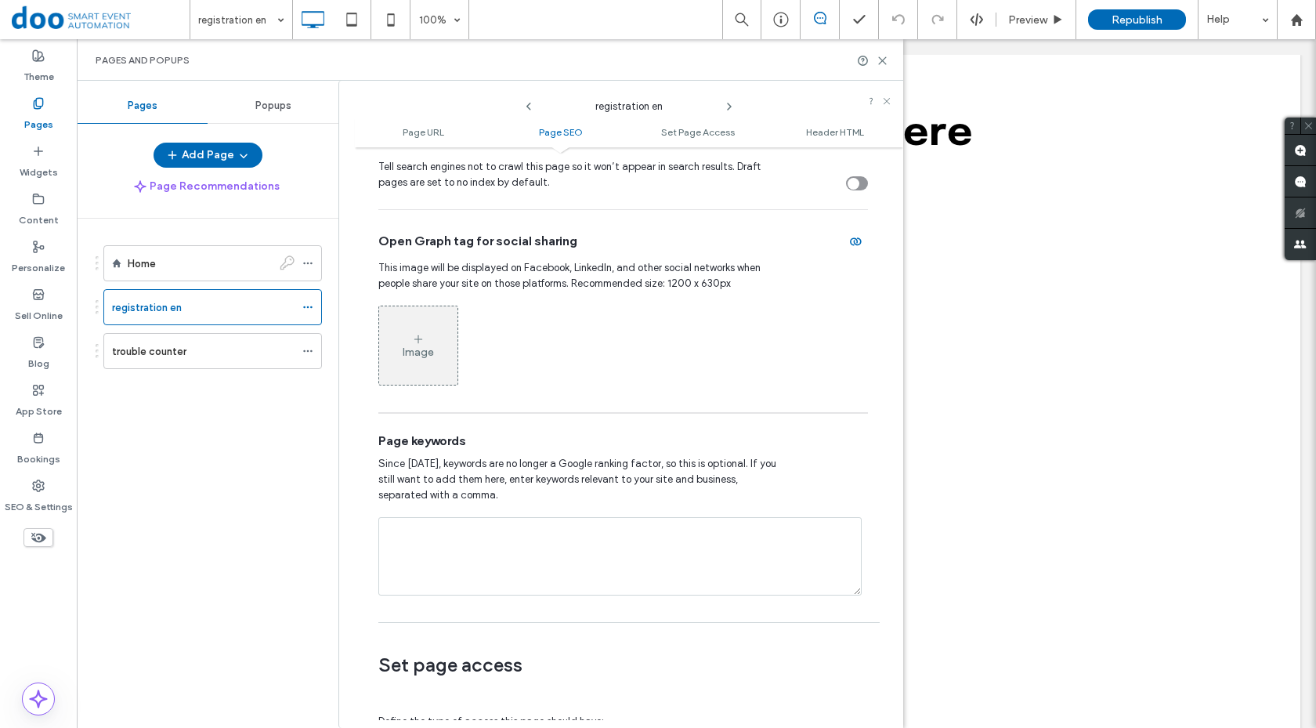
scroll to position [661, 0]
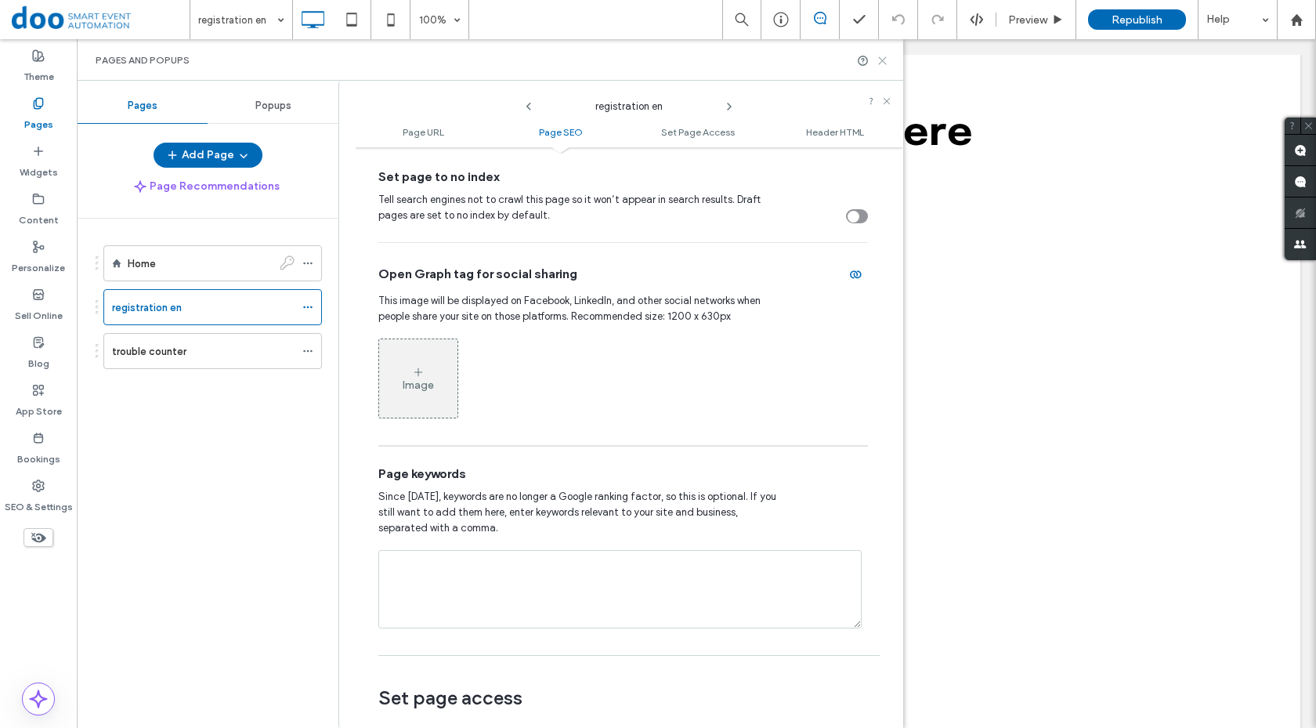
click at [881, 59] on use at bounding box center [882, 60] width 7 height 7
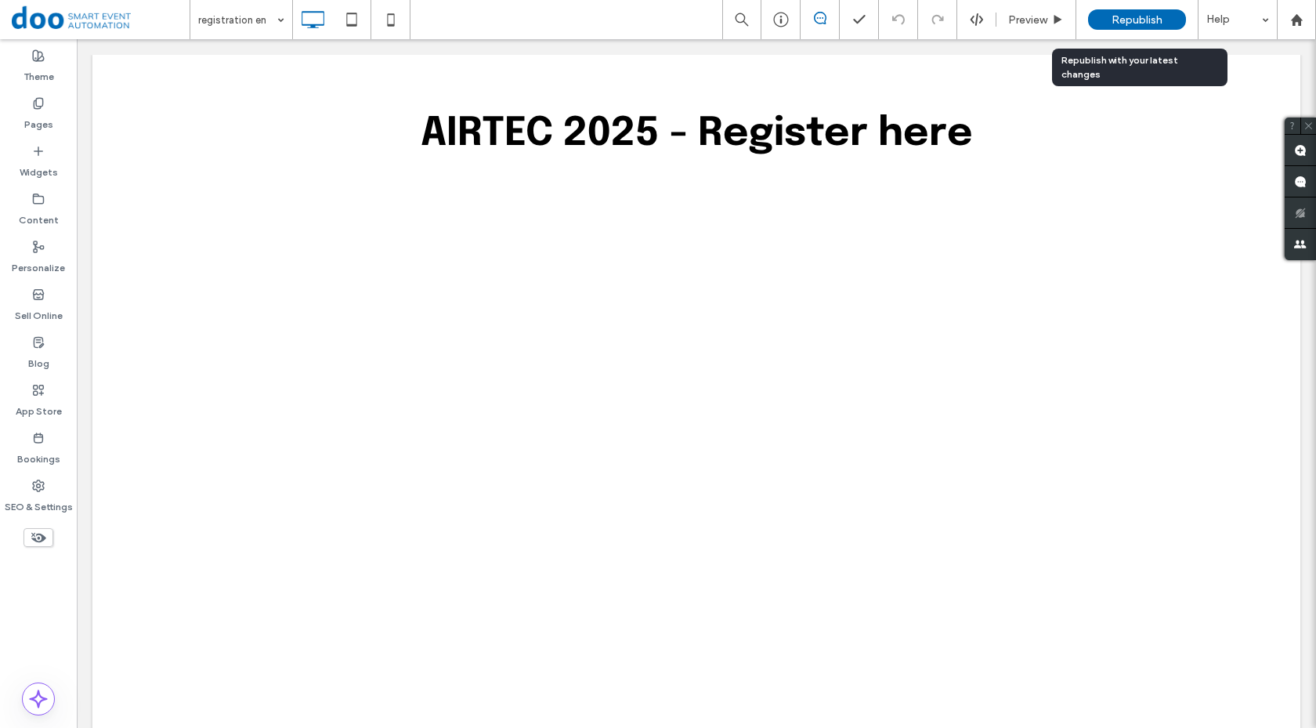
click at [1141, 16] on span "Republish" at bounding box center [1136, 19] width 51 height 13
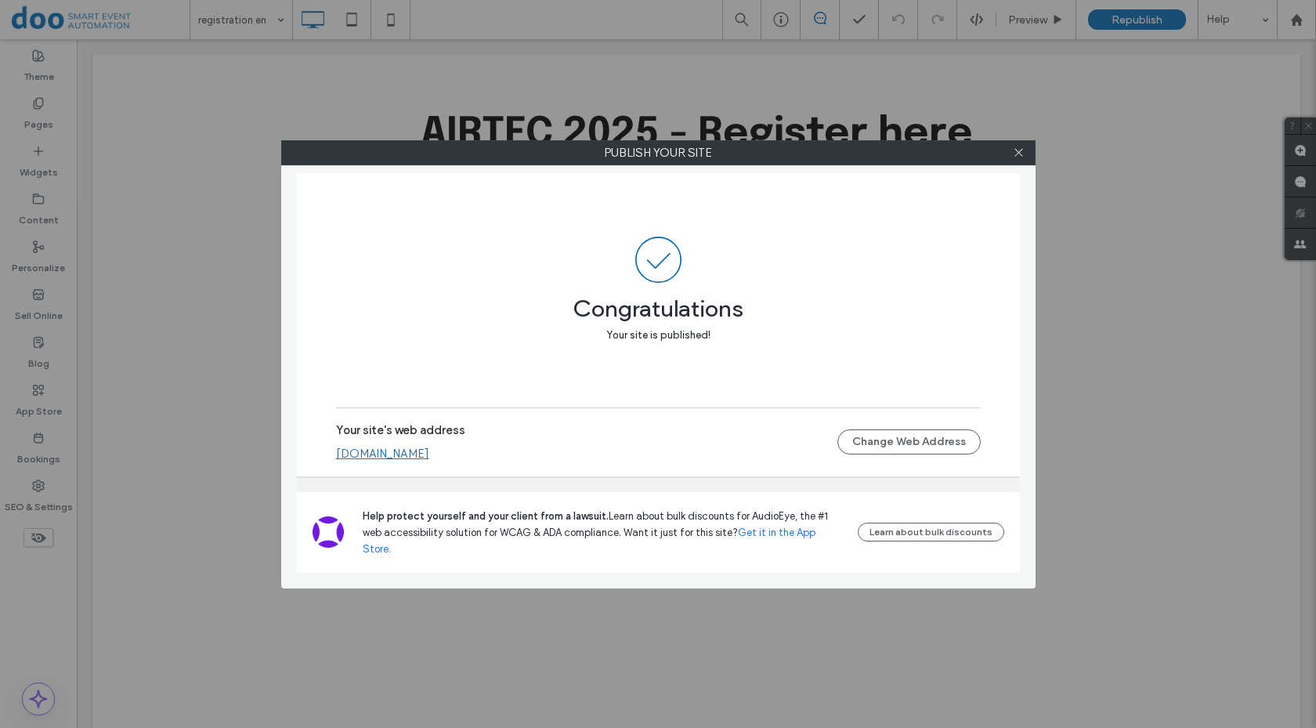
click at [1010, 150] on div at bounding box center [1018, 152] width 23 height 23
click at [1011, 154] on div at bounding box center [1018, 152] width 23 height 23
click at [1016, 152] on icon at bounding box center [1019, 152] width 12 height 12
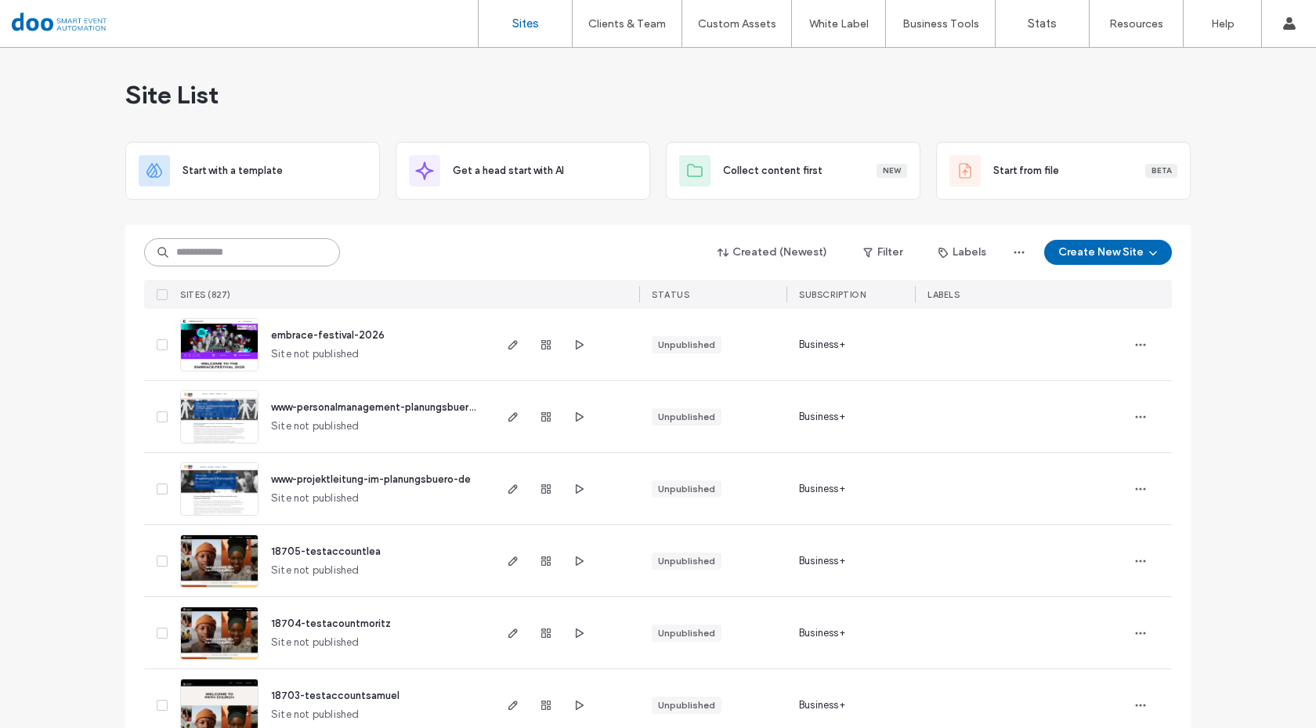
click at [216, 265] on input at bounding box center [242, 252] width 196 height 28
type input "*********"
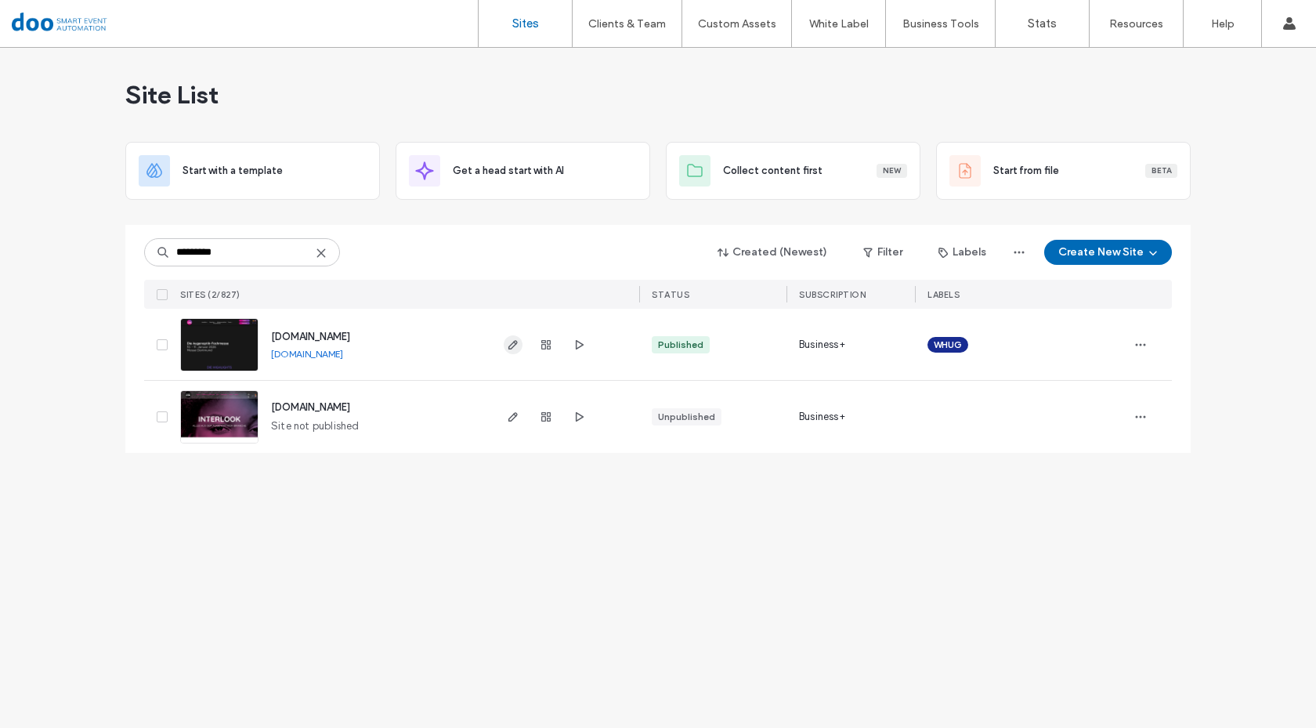
click at [511, 341] on icon "button" at bounding box center [513, 344] width 13 height 13
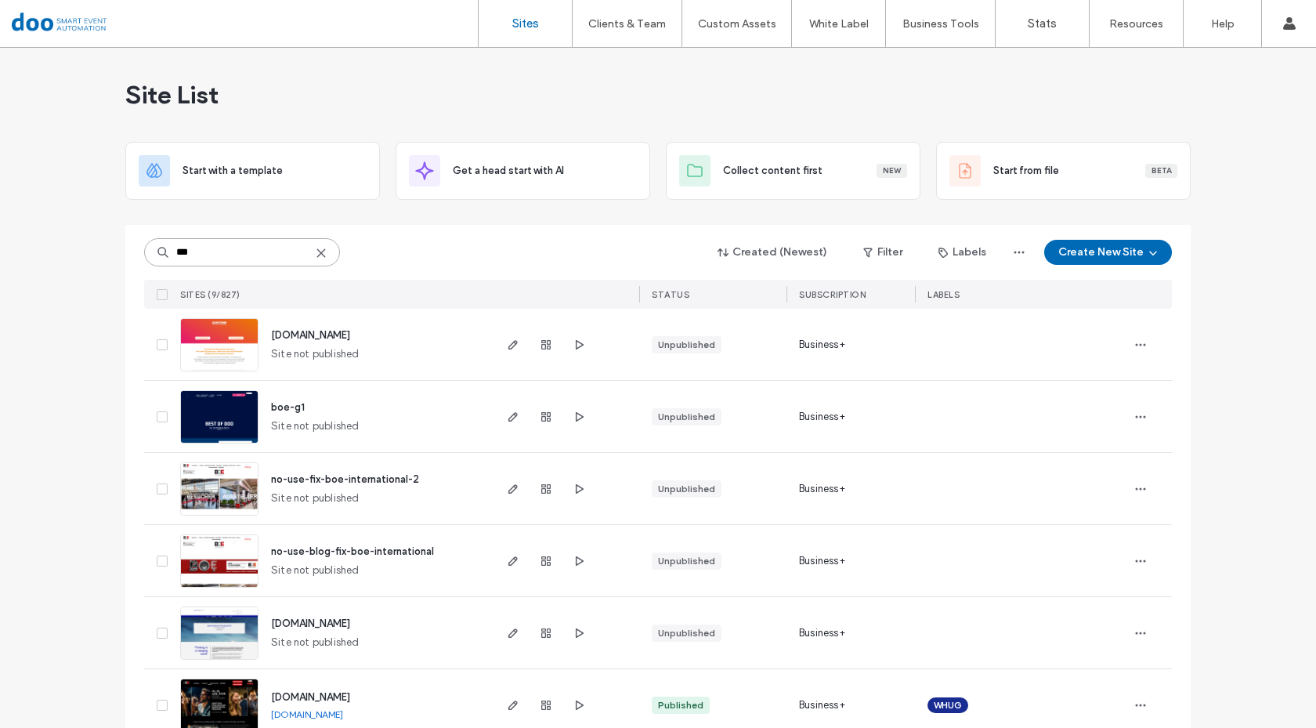
click at [236, 242] on input "***" at bounding box center [242, 252] width 196 height 28
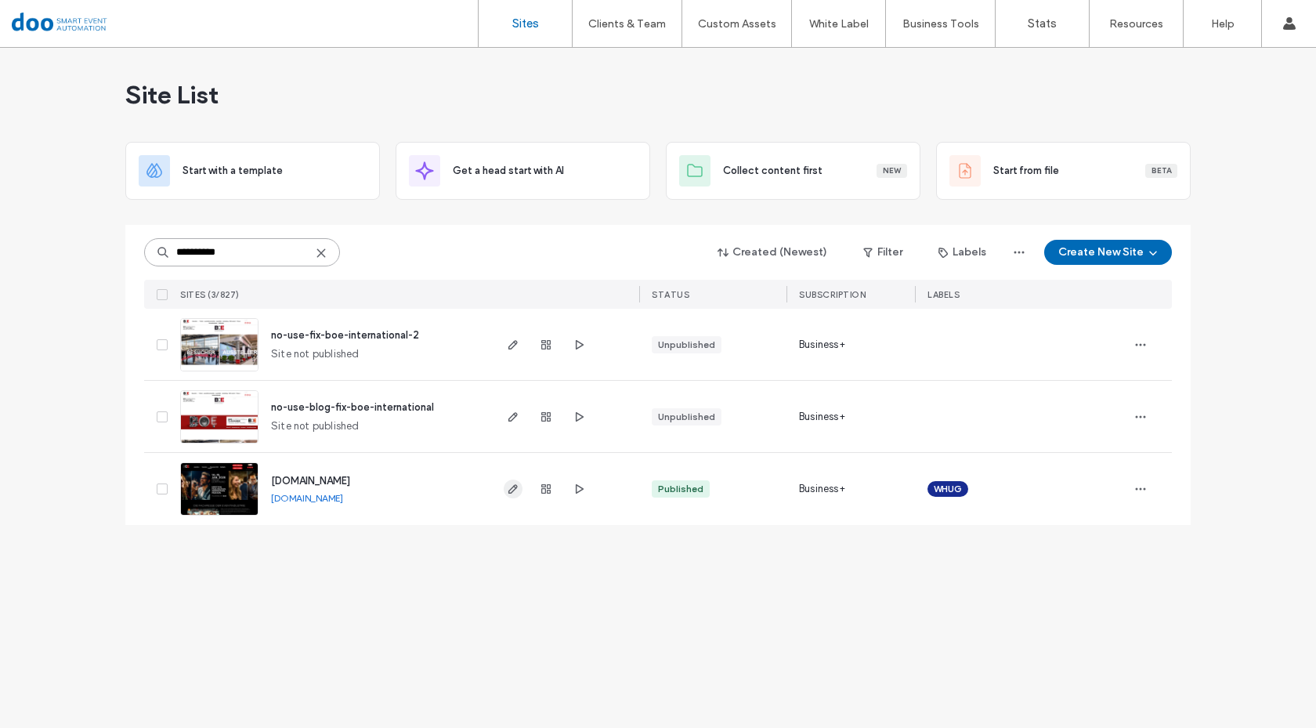
type input "**********"
click at [513, 486] on icon "button" at bounding box center [513, 488] width 13 height 13
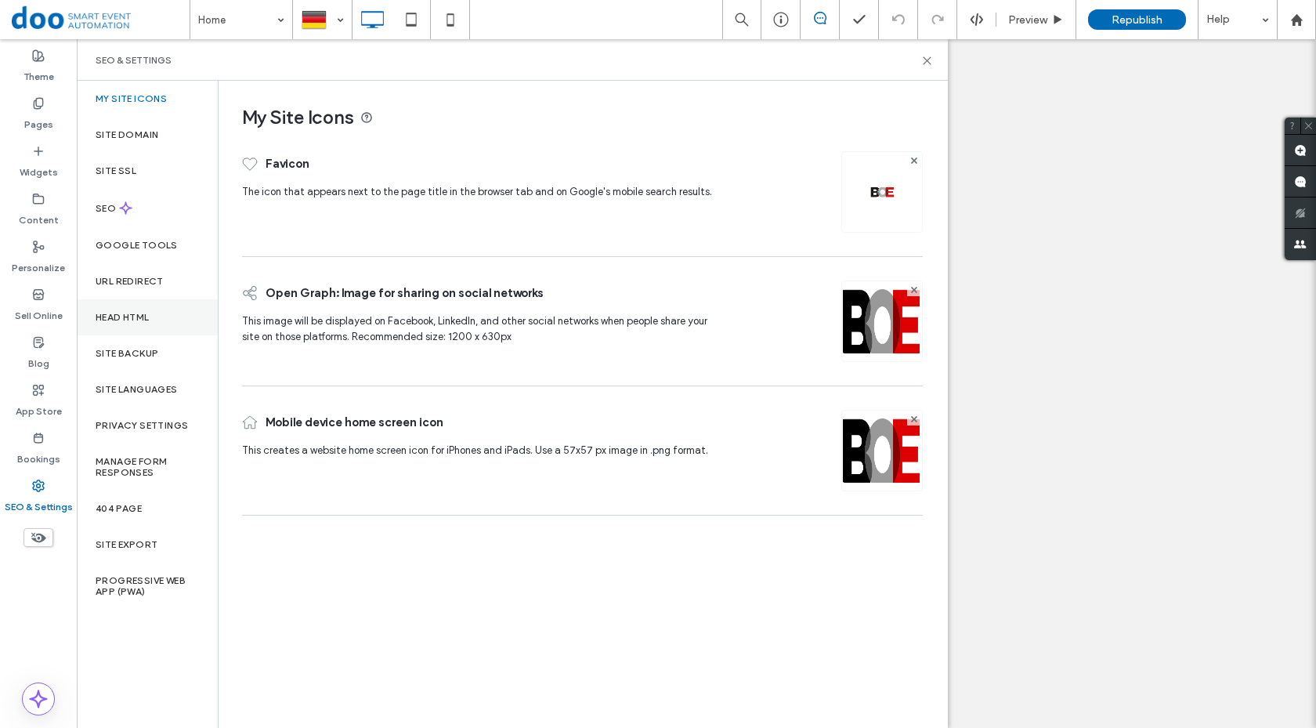
click at [133, 313] on label "Head HTML" at bounding box center [123, 317] width 54 height 11
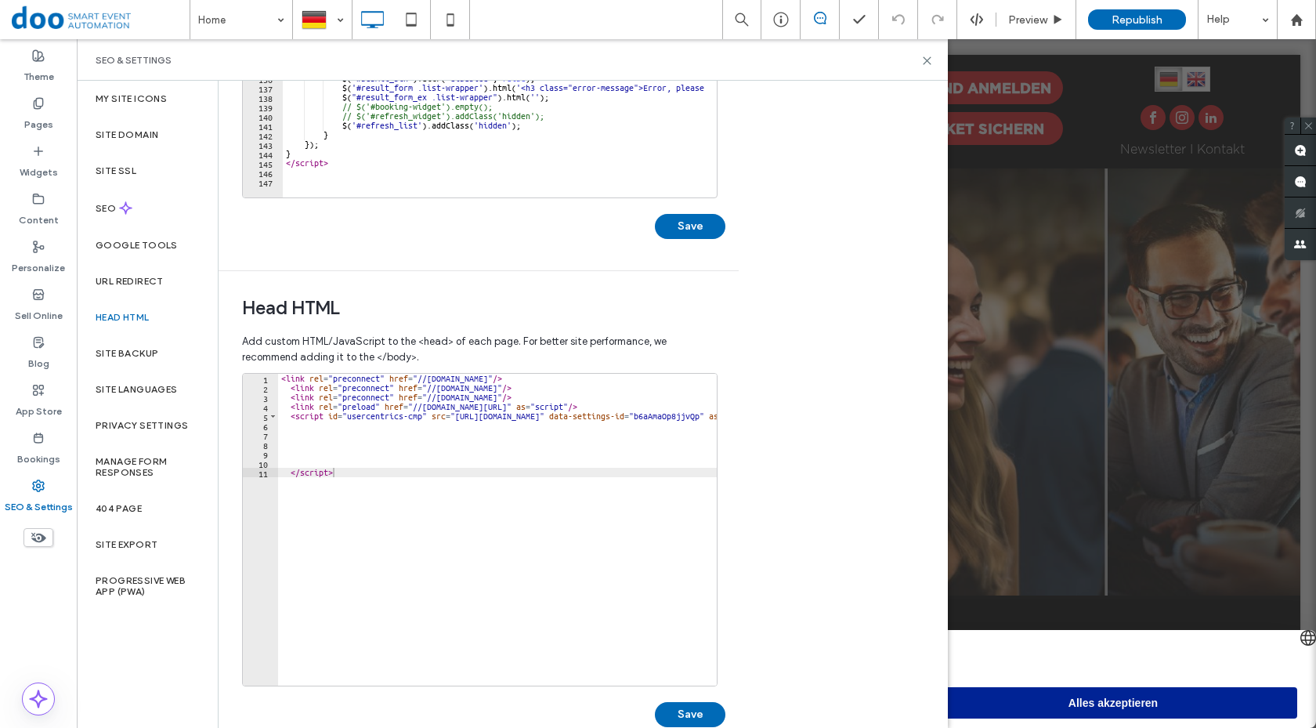
click at [50, 117] on label "Pages" at bounding box center [38, 121] width 29 height 22
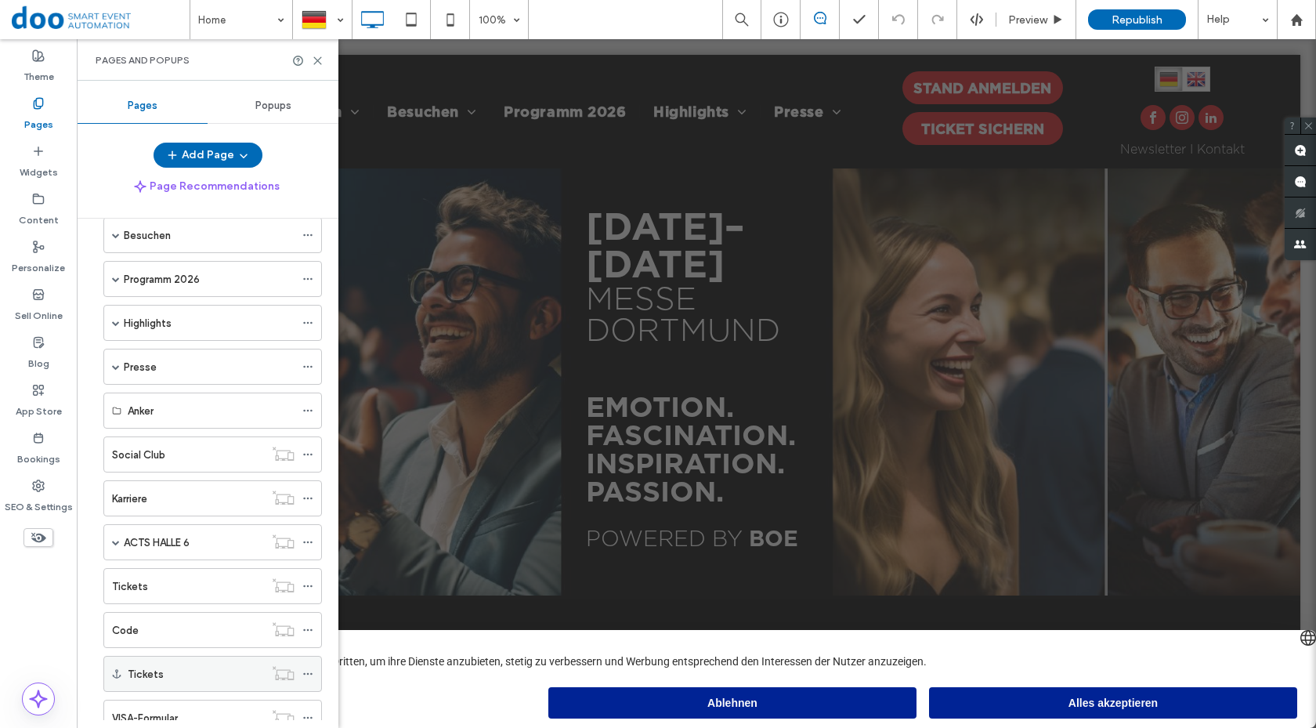
scroll to position [111, 0]
